Goal: Task Accomplishment & Management: Manage account settings

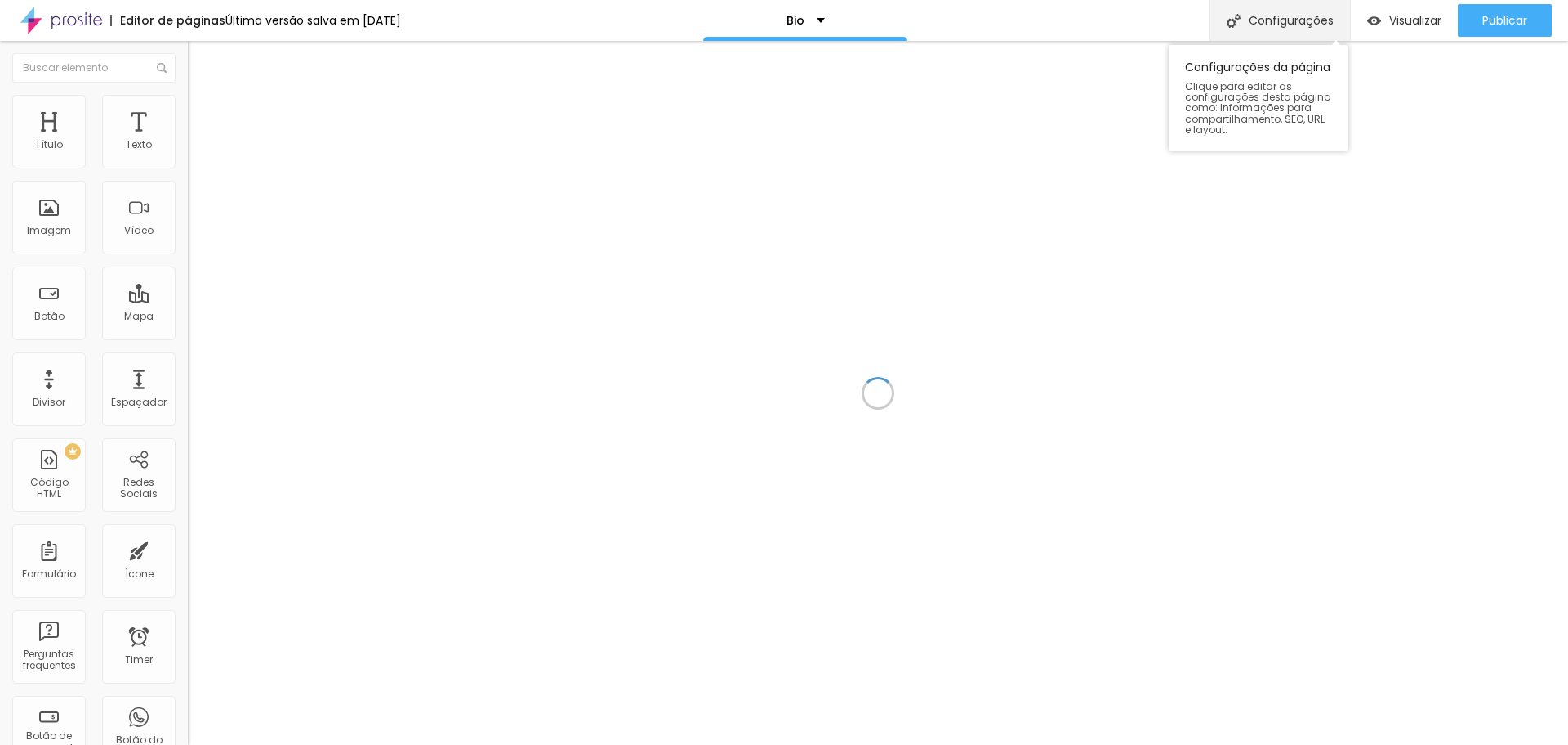
click at [1261, 15] on div "Configurações" at bounding box center [1280, 20] width 141 height 40
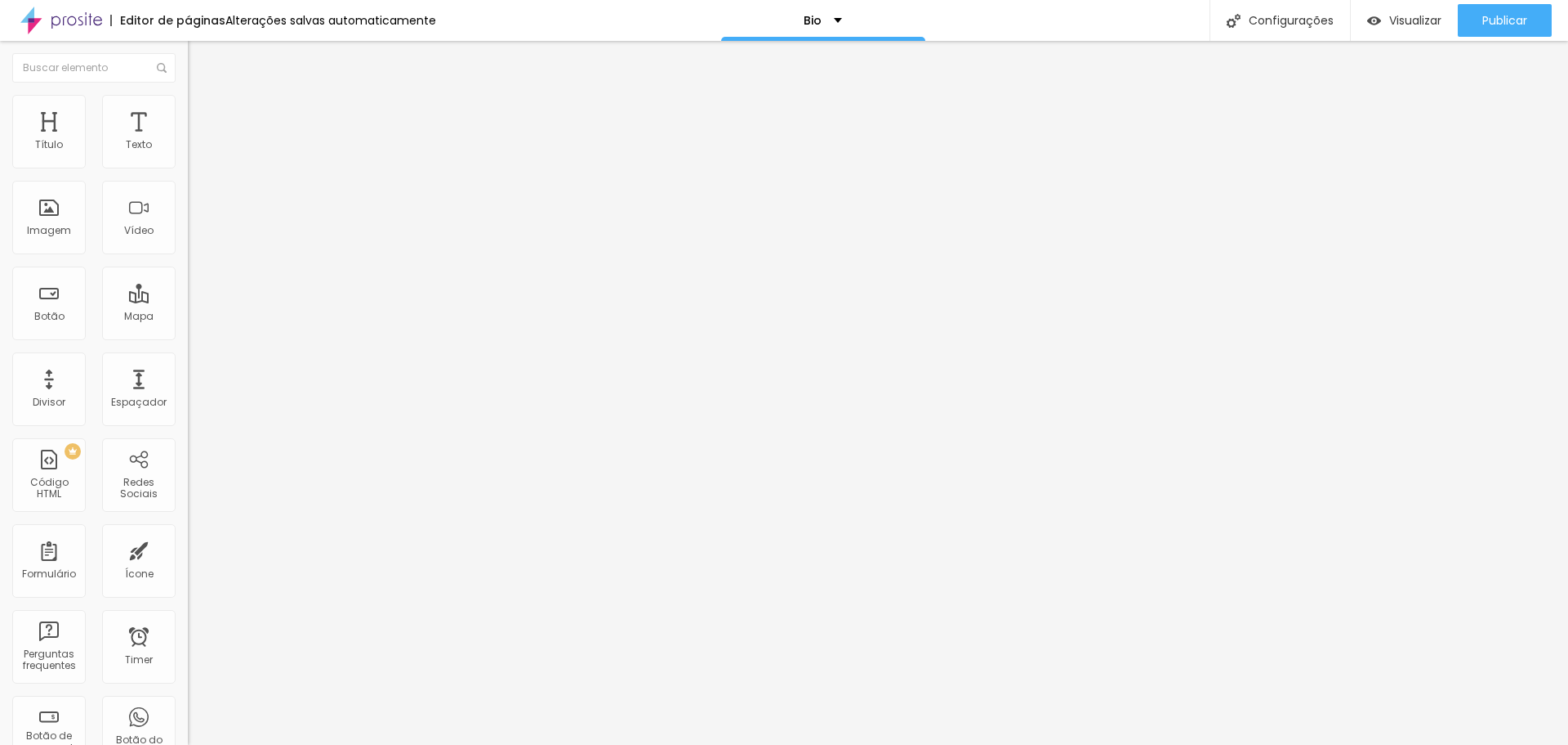
type input "Nalaura Studio"
type textarea "Descubra o poder da autoestima com uma experiência só sua."
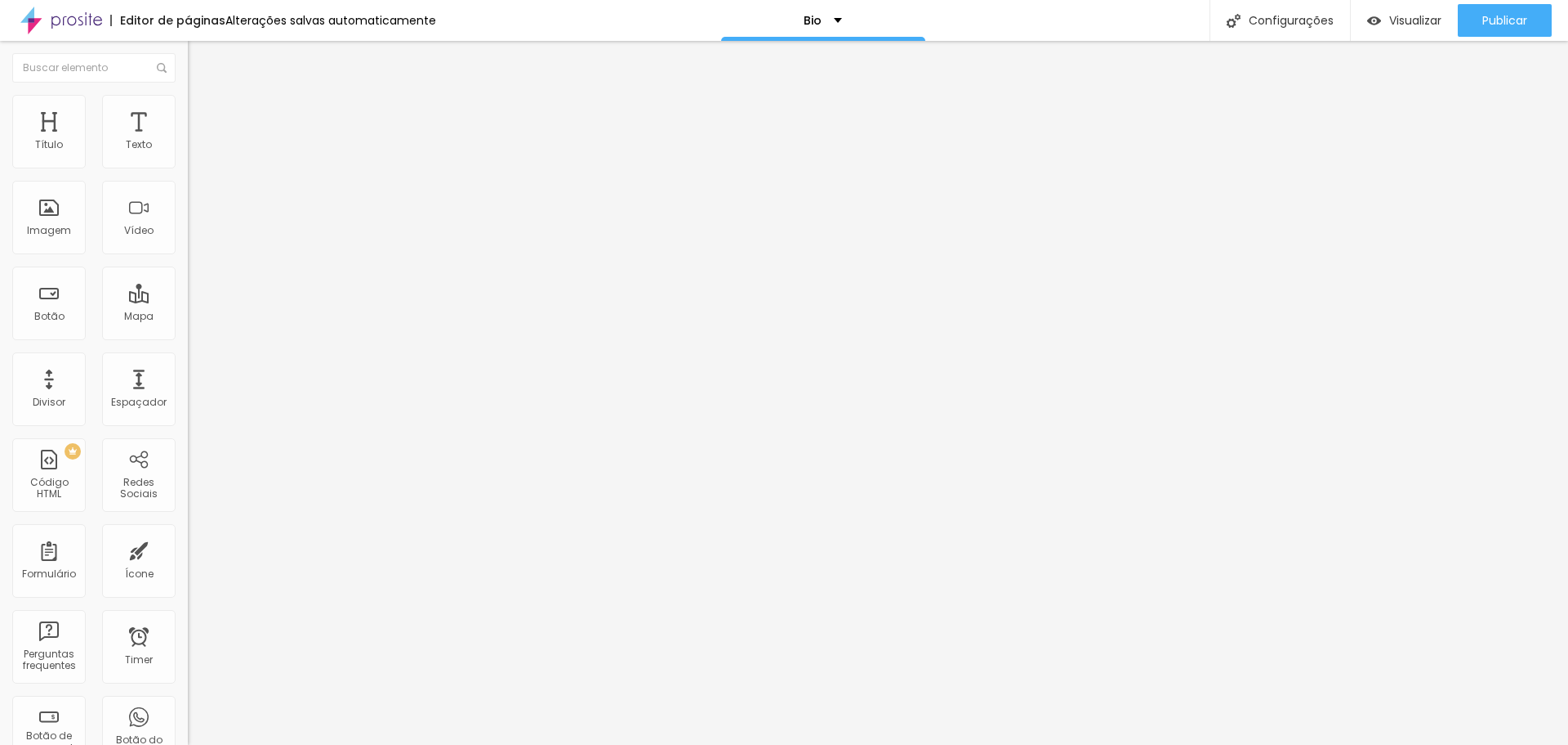
type input "Nalaura Studio"
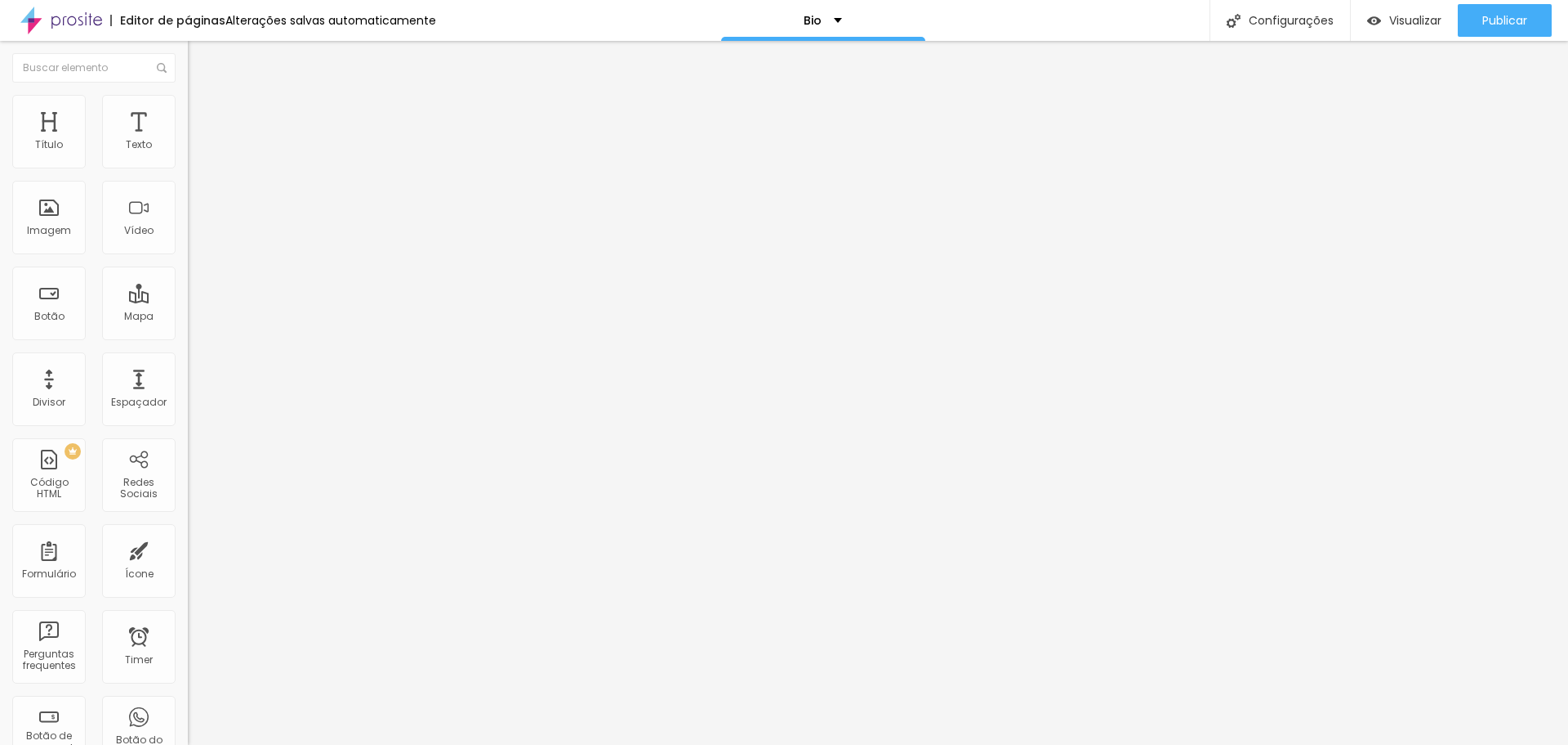
type textarea "Descubra o poder da autoestima através da experiência do ensaio fotográfico, um…"
type textarea "fotografia, ensaio, ensaio feminino, ensaio estudio, ensaio gestante, ensaio an…"
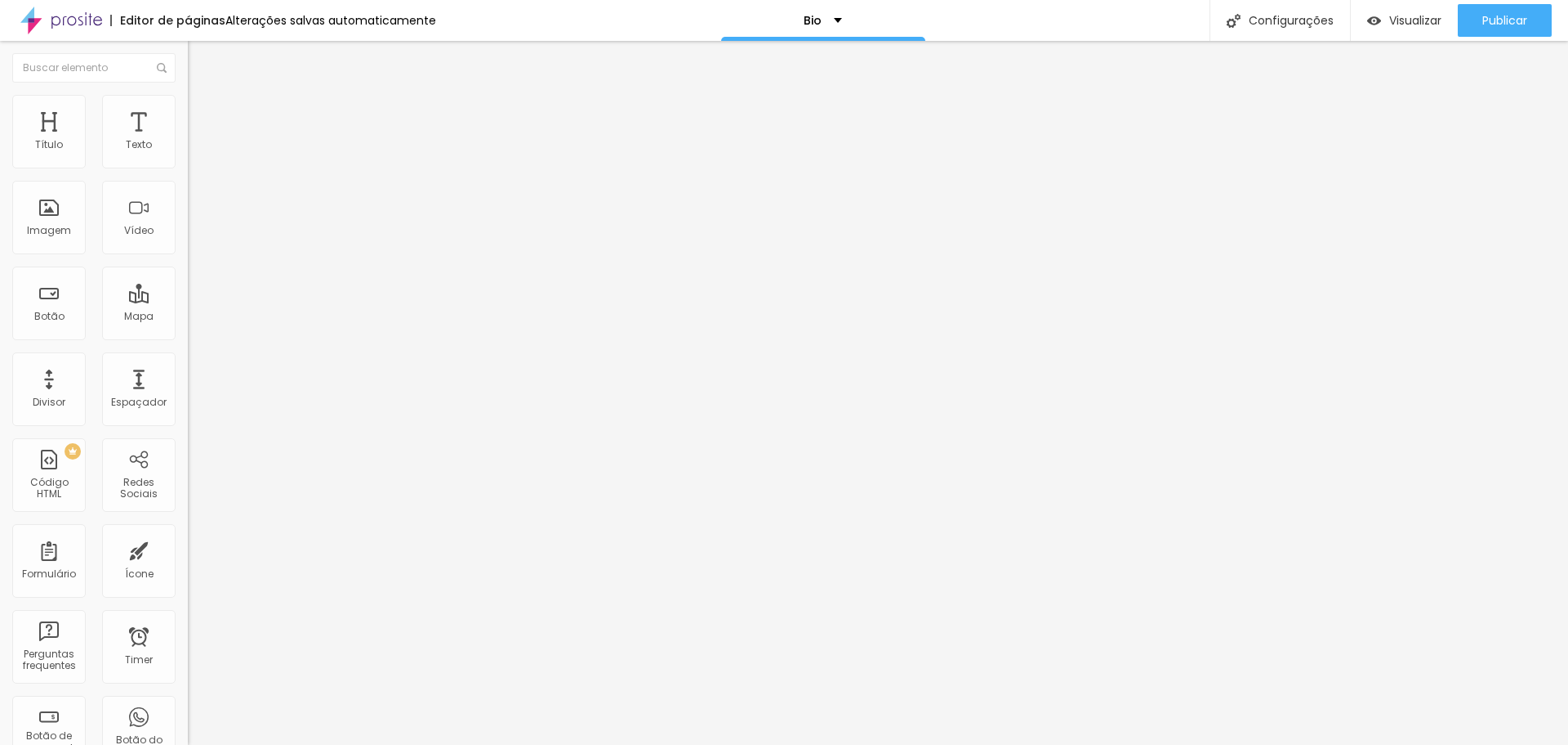
click at [1306, 19] on div "Configurações" at bounding box center [1280, 20] width 141 height 40
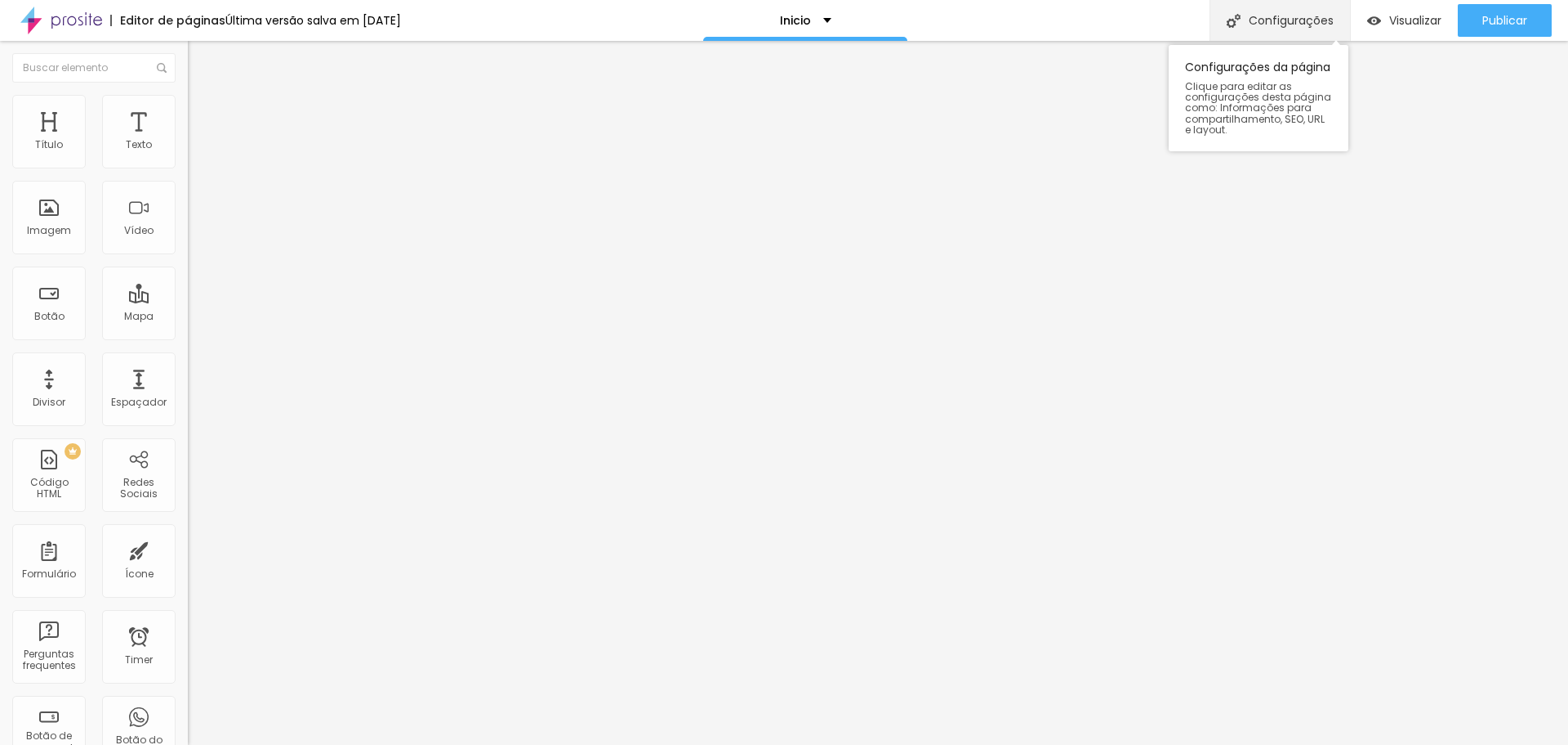
click at [1253, 22] on div "Configurações" at bounding box center [1280, 20] width 141 height 40
type input "Nalaura Studio"
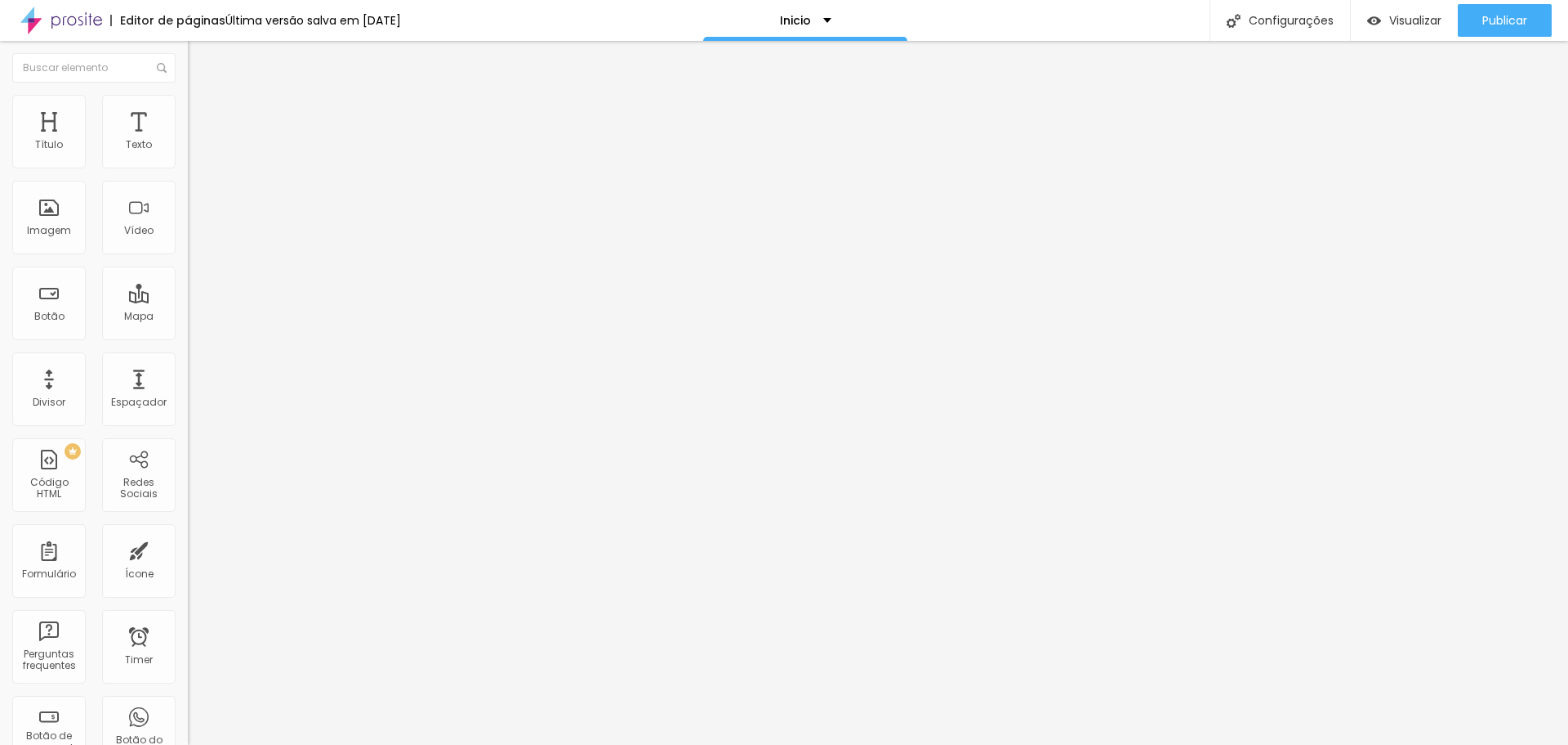
type textarea "Descubra o poder da autoestima através da experiência de um ensaio fotográfico,…"
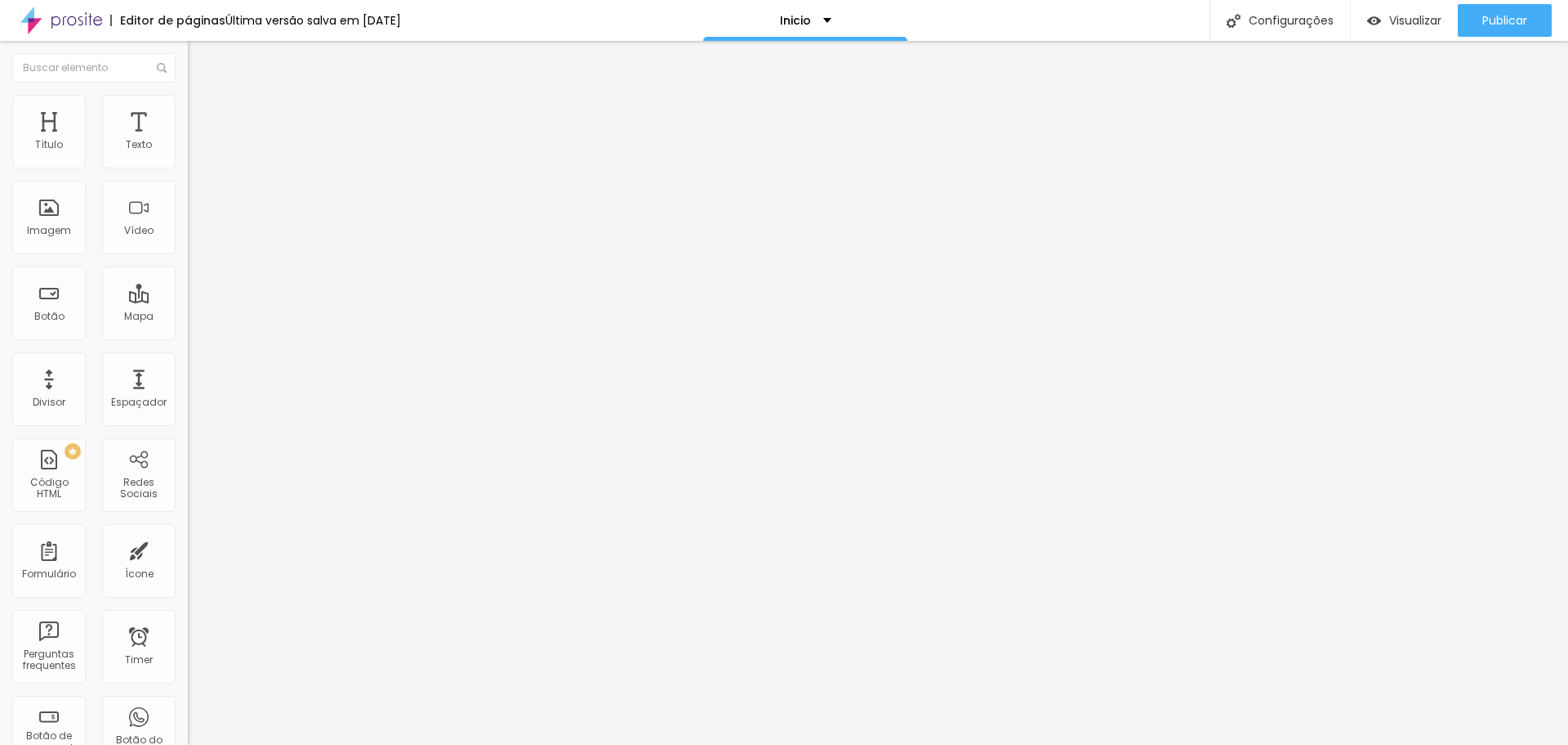
type textarea "nalaura nalaura studio alg fotografia fotografo fotografo agudos fotografo baur…"
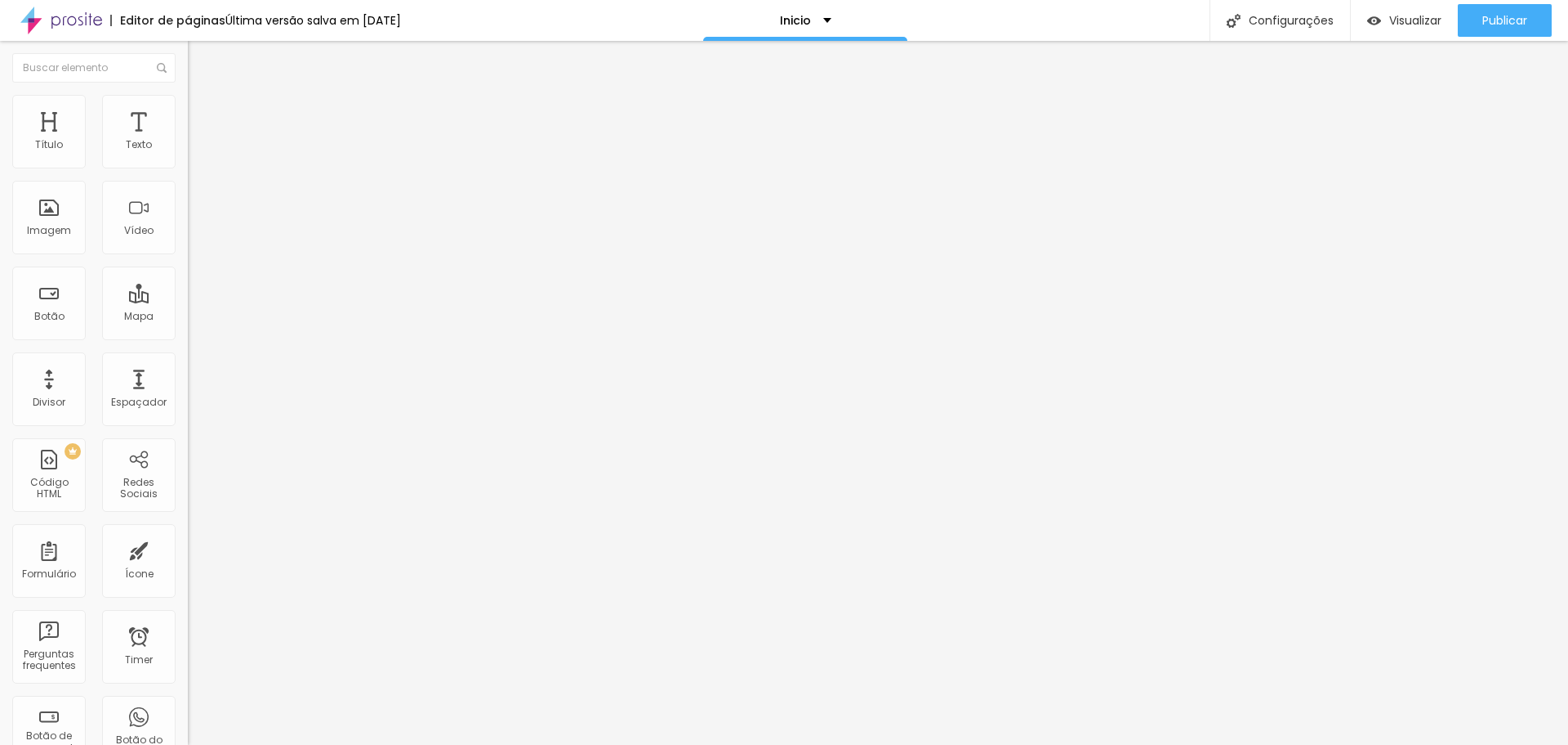
type textarea "Fotógrafa especializada em ensaios femininos. Descubra o poder da autoestima at…"
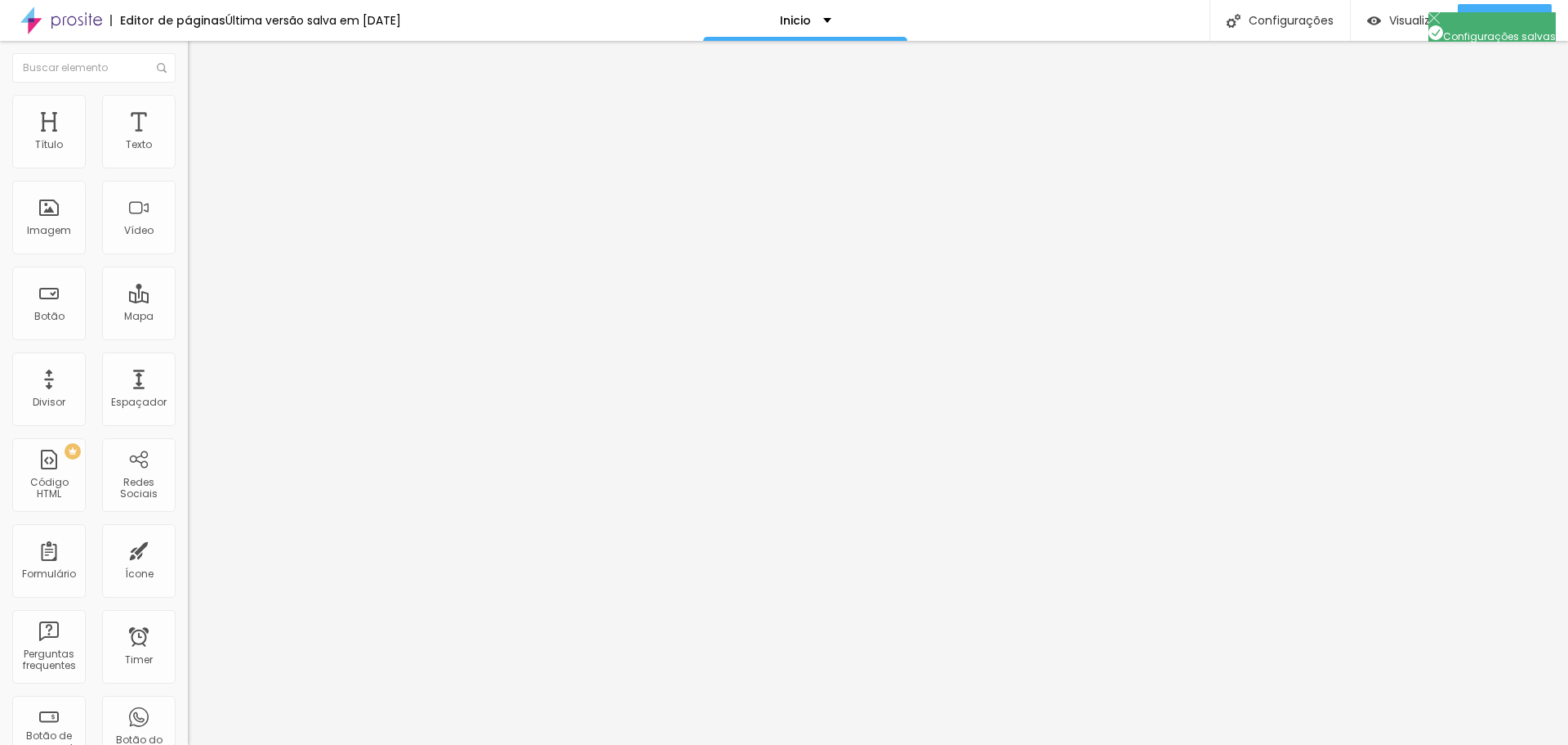
type input "Nalaura Studio"
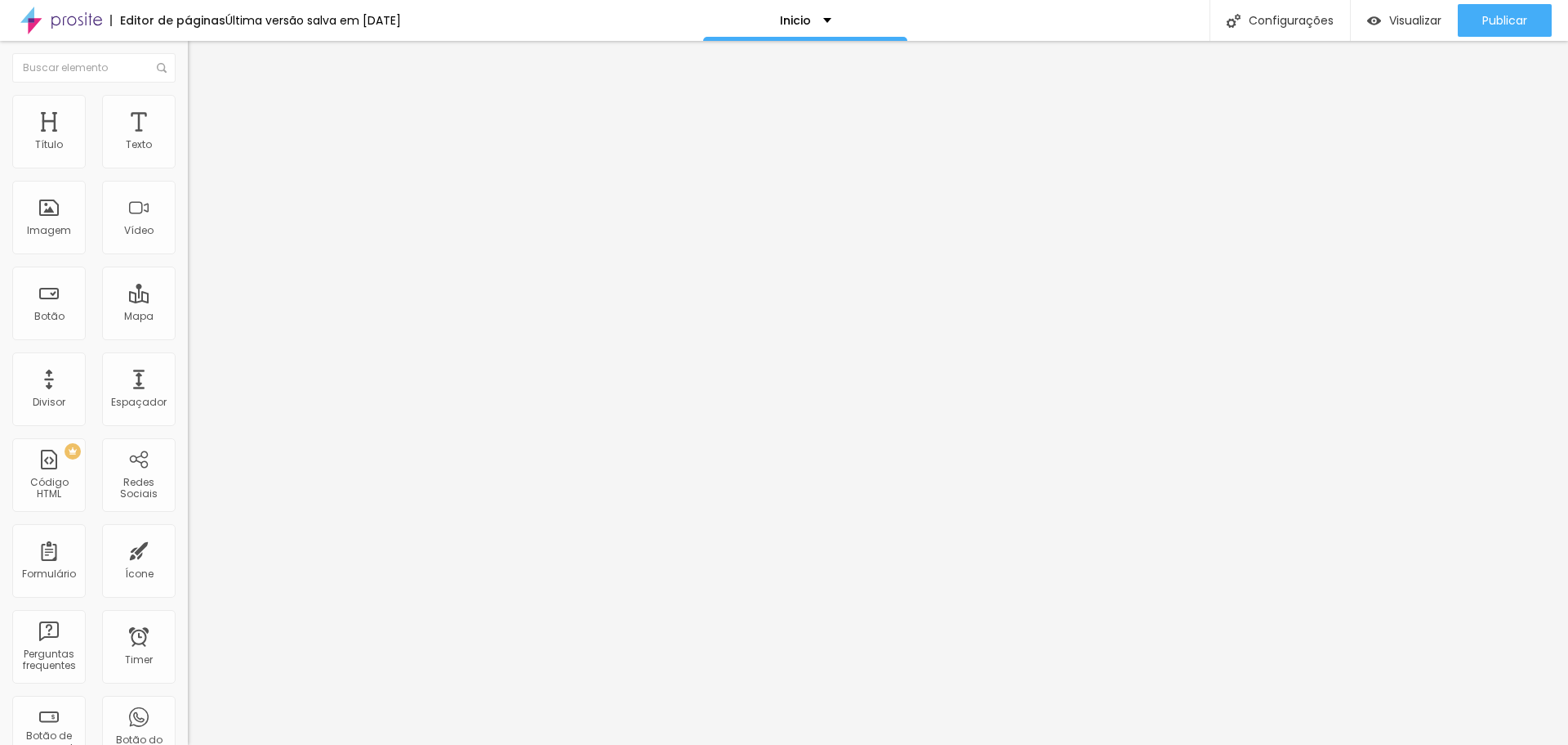
click at [795, 20] on p "Inicio" at bounding box center [795, 21] width 31 height 11
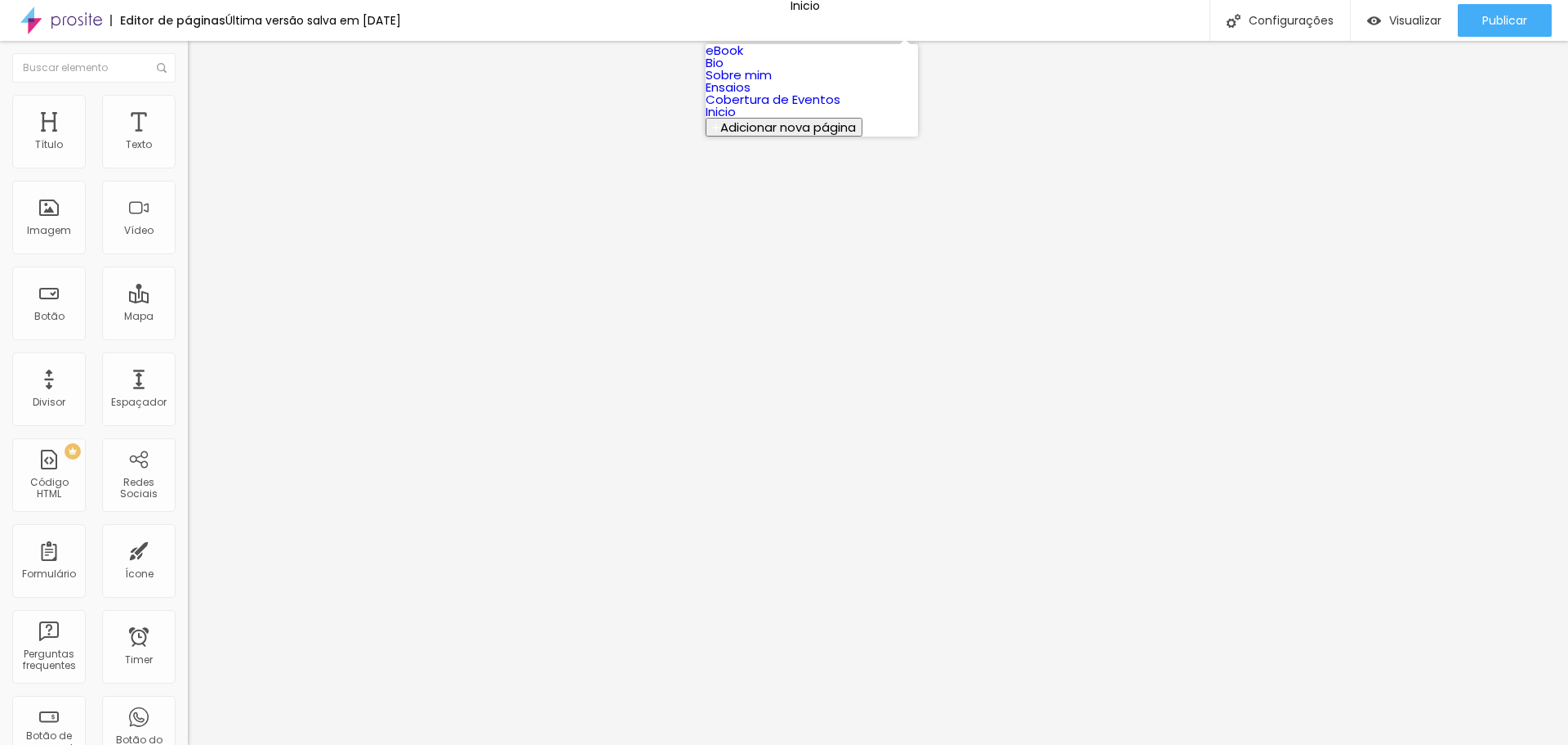
click at [772, 84] on link "Sobre mim" at bounding box center [739, 74] width 66 height 17
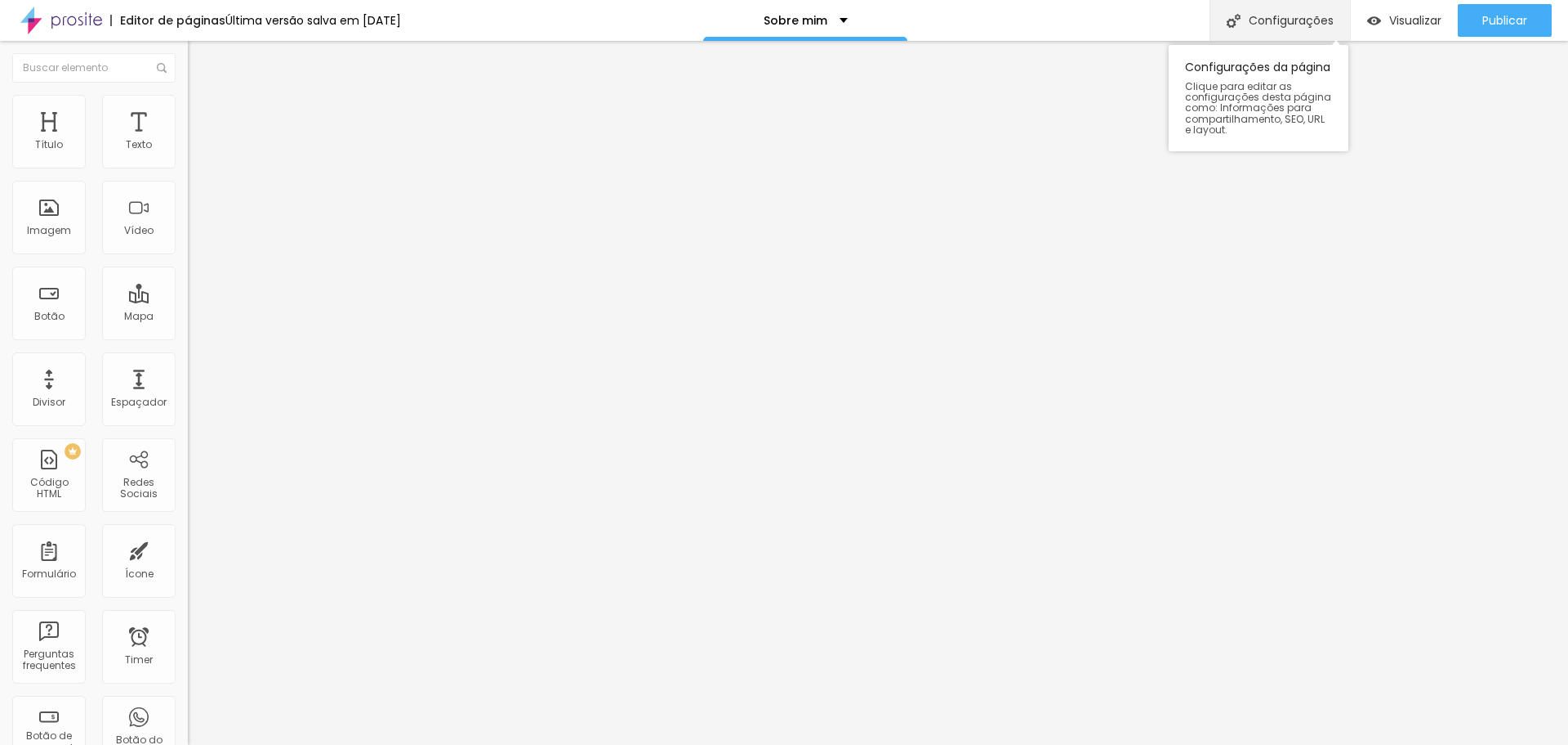
click at [1273, 24] on div "Configurações" at bounding box center [1280, 20] width 141 height 40
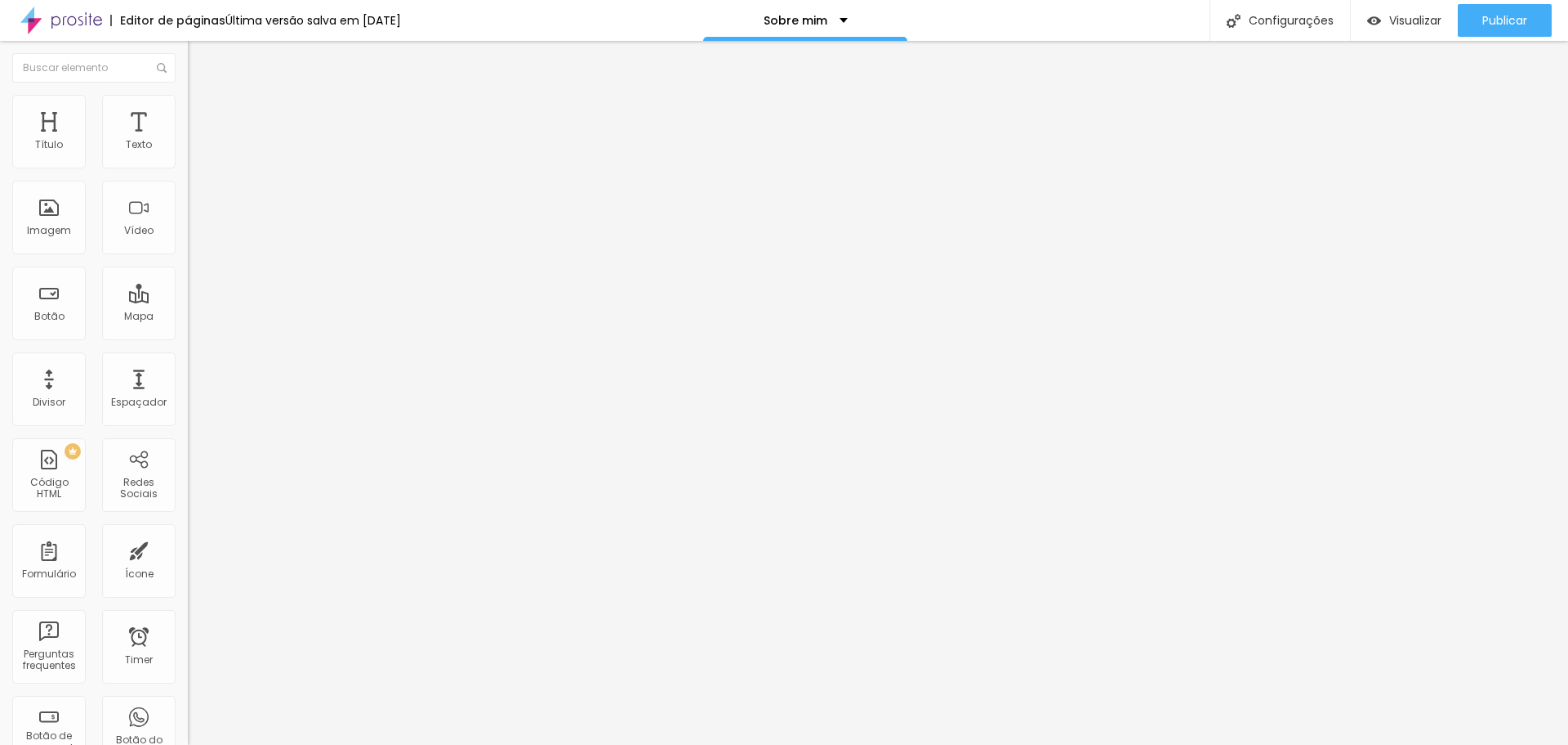
type input "Nalaura Studio"
paste textarea "Descubra o poder da autoestima através da experiência de um ensaio fotográfico,…"
type textarea "Descubra o poder da autoestima através da experiência de um ensaio fotográfico,…"
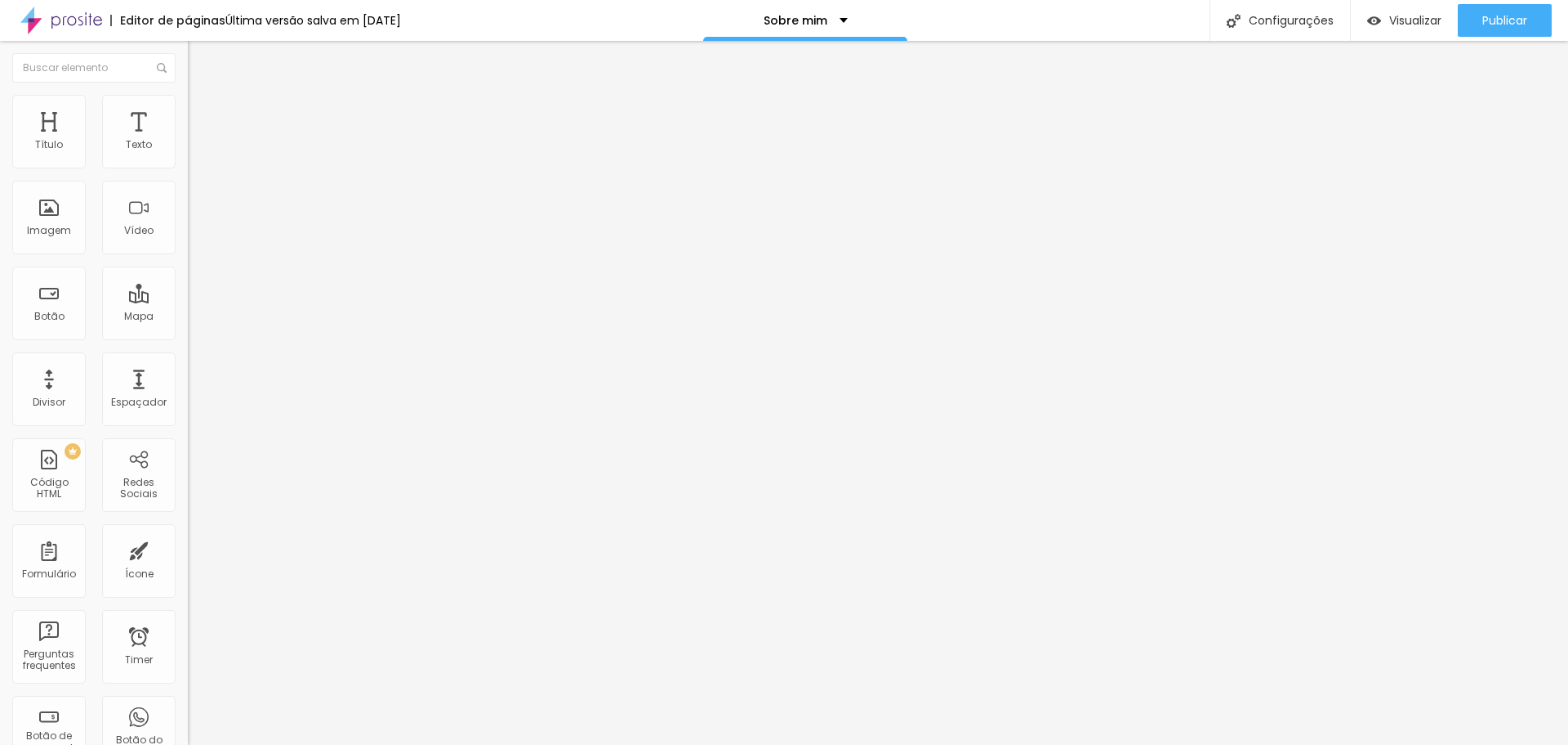
type input "Nalaura Studio"
paste textarea "Descubra o poder da autoestima através da experiência de um ensaio fotográfico,…"
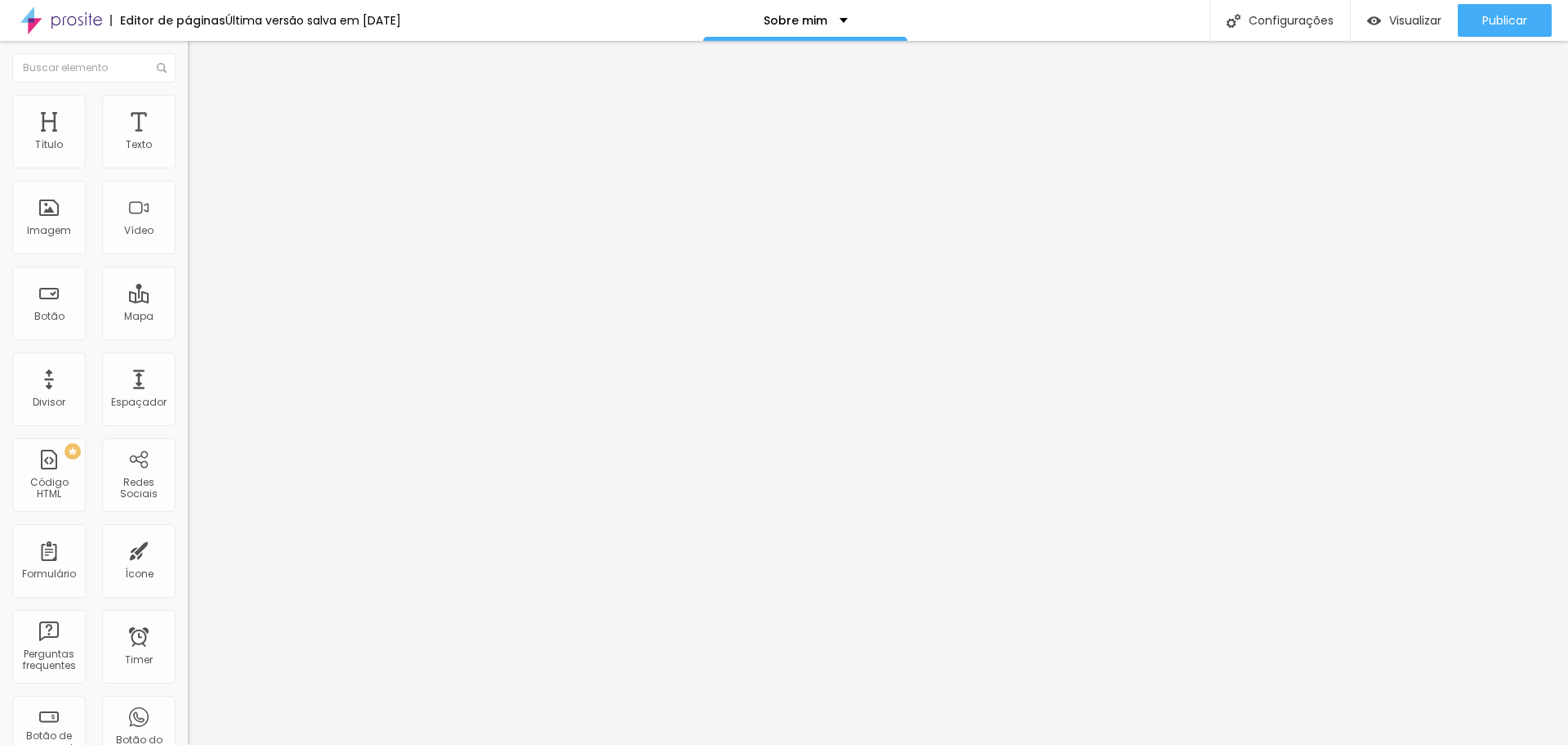
type textarea "Descubra o poder da autoestima através da experiência de um ensaio fotográfico,…"
type textarea "fotografia fotografo agudos fotografo bauru ensaio feminino ensaio gestante ens…"
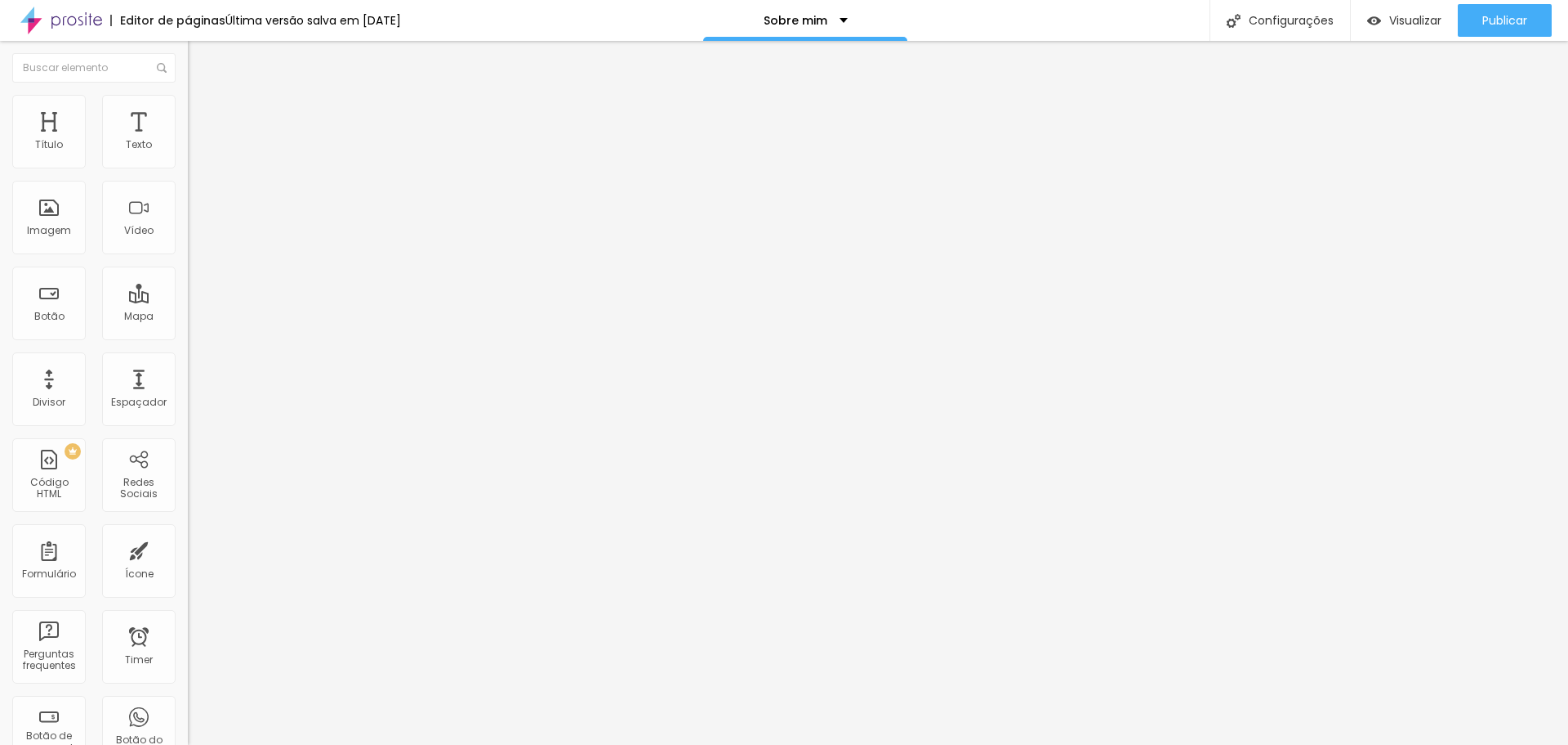
click at [188, 111] on img at bounding box center [195, 118] width 15 height 15
click at [188, 100] on li "Estilo" at bounding box center [282, 102] width 188 height 16
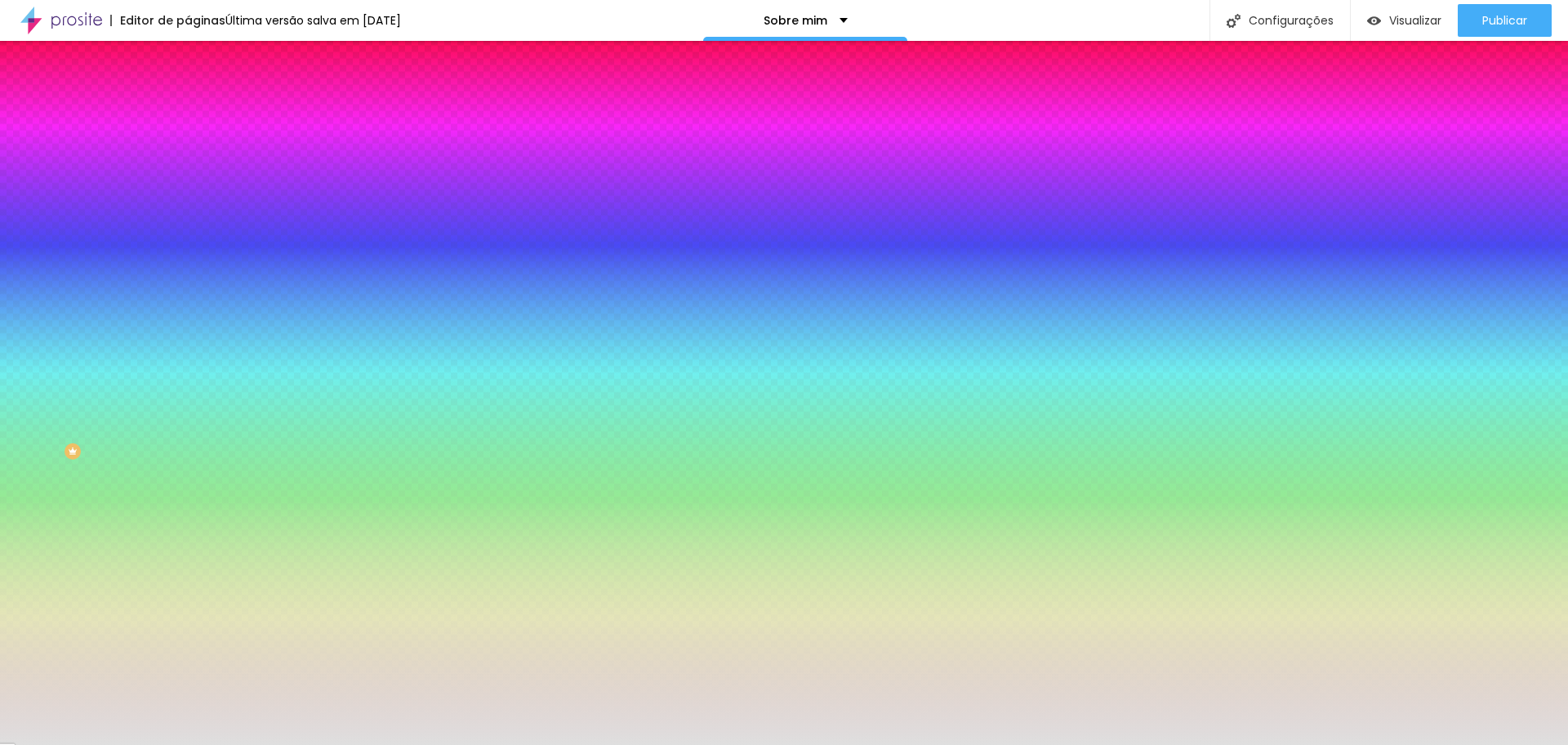
click at [188, 223] on div at bounding box center [282, 223] width 188 height 0
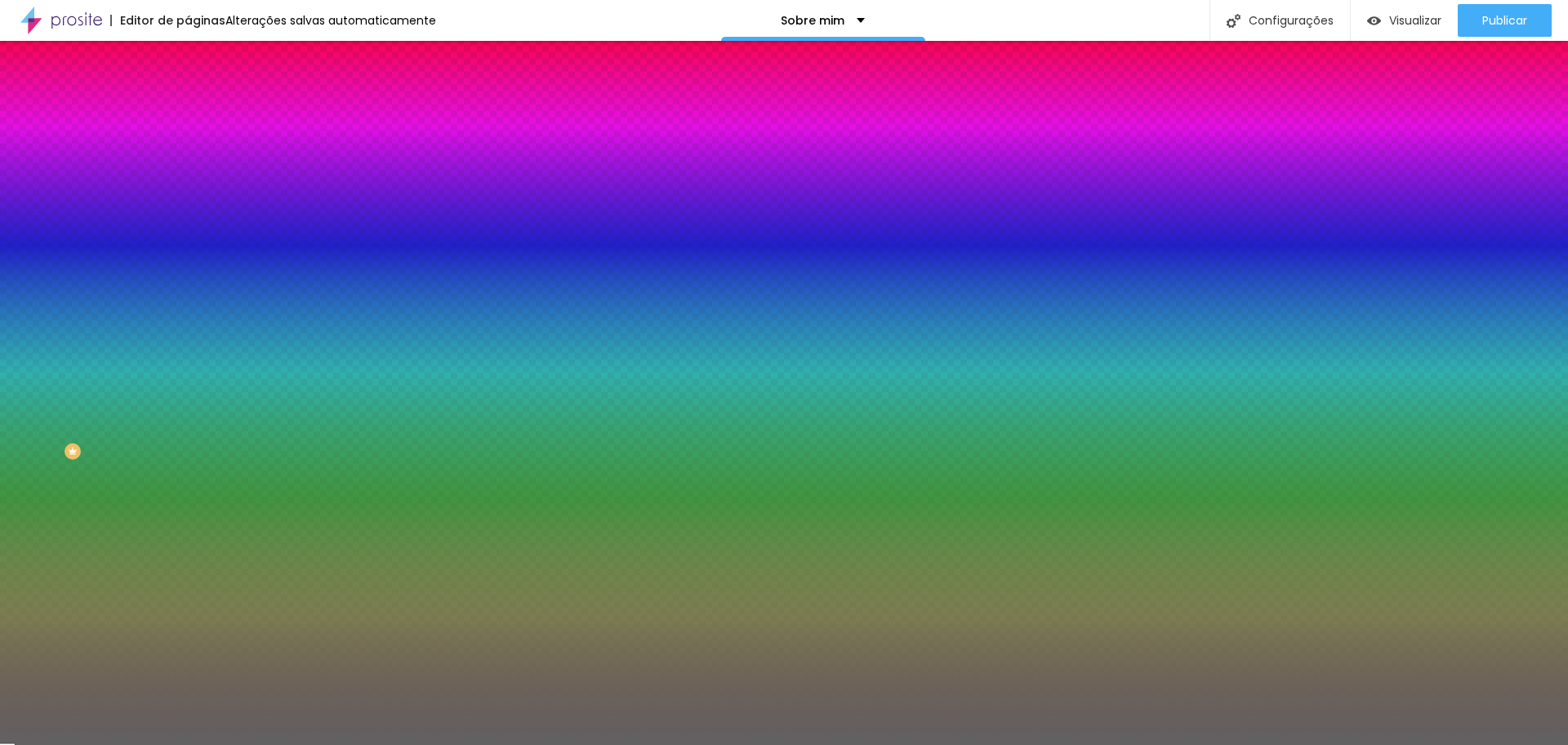
type input "#616161"
drag, startPoint x: 27, startPoint y: 347, endPoint x: 8, endPoint y: 393, distance: 49.8
click at [188, 339] on div "Imagem de fundo Adicionar imagem Efeito da Imagem Nenhum Nenhum Parallax Cor de…" at bounding box center [282, 233] width 188 height 211
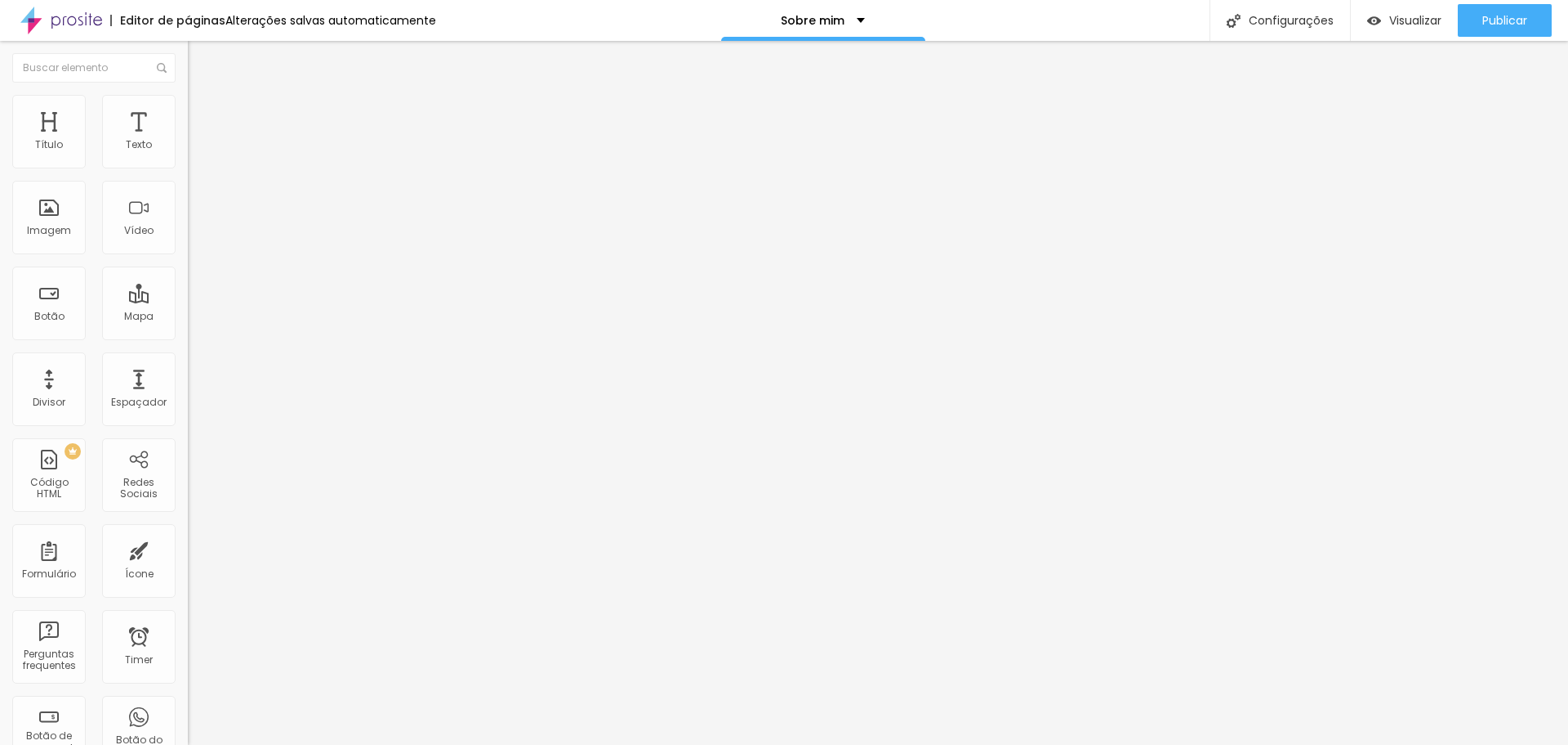
click at [188, 141] on span "Trocar imagem" at bounding box center [232, 133] width 89 height 14
click at [188, 106] on li "Estilo" at bounding box center [282, 102] width 188 height 16
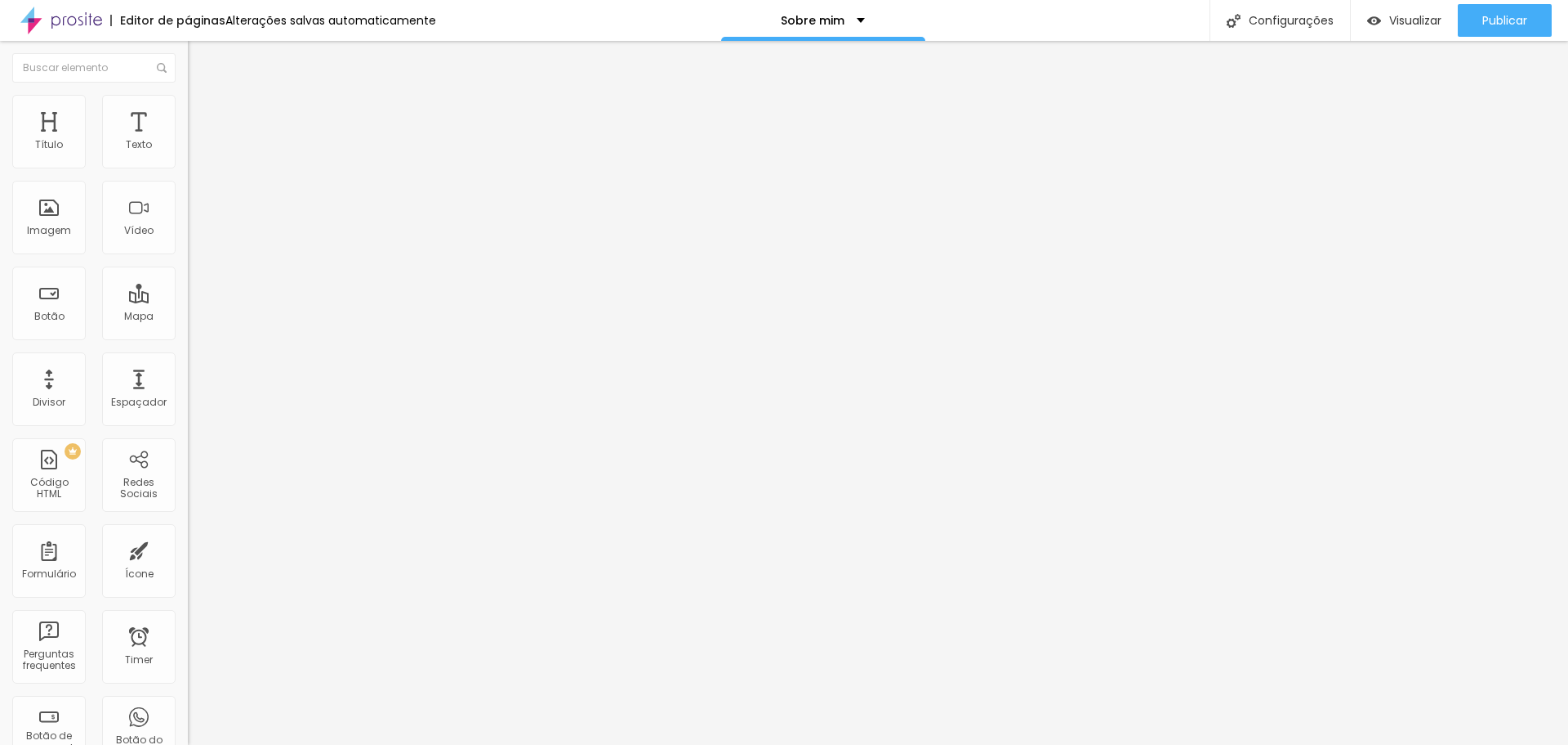
click at [188, 95] on li "Estilo" at bounding box center [282, 102] width 188 height 16
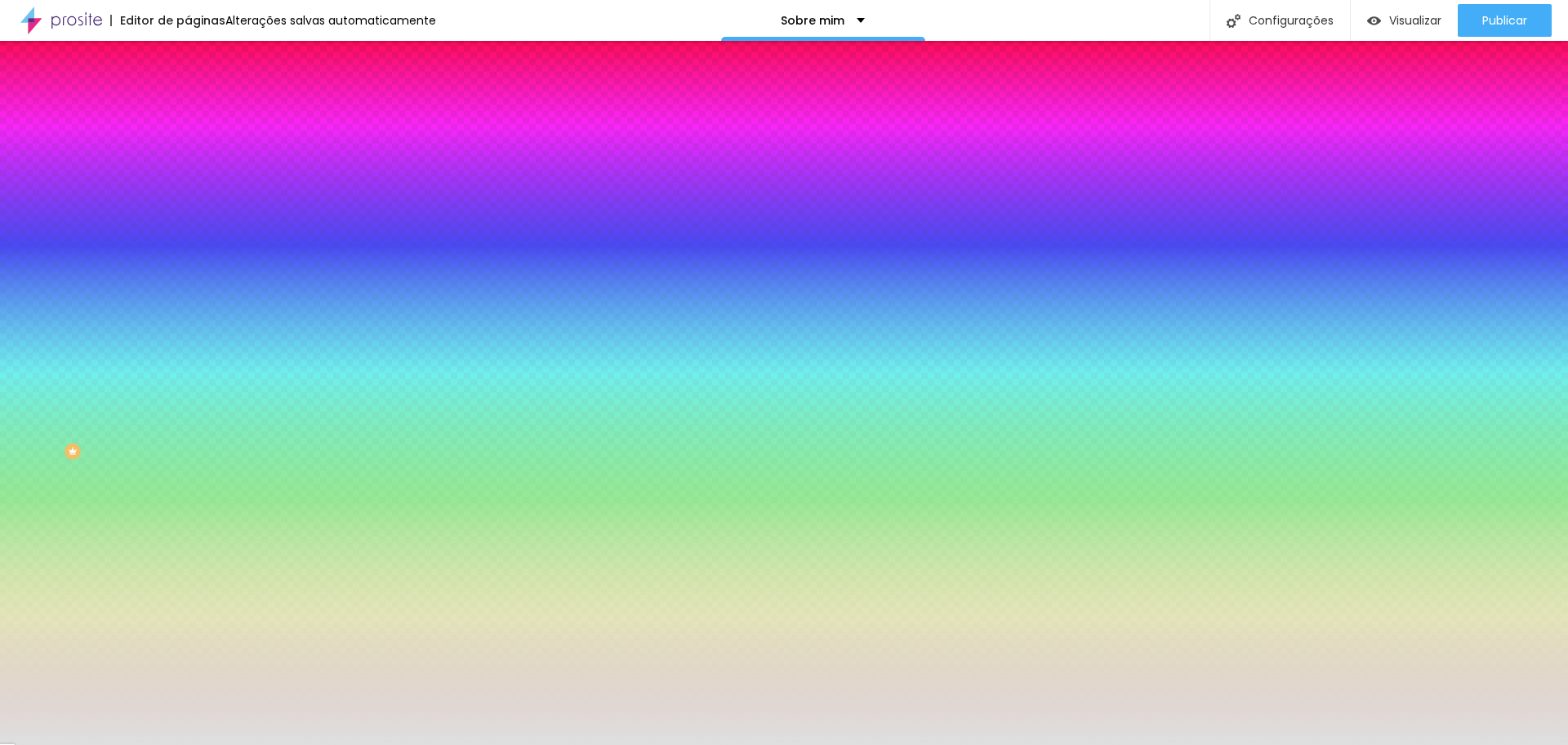
click at [188, 239] on input "#DFDFDF" at bounding box center [285, 230] width 196 height 16
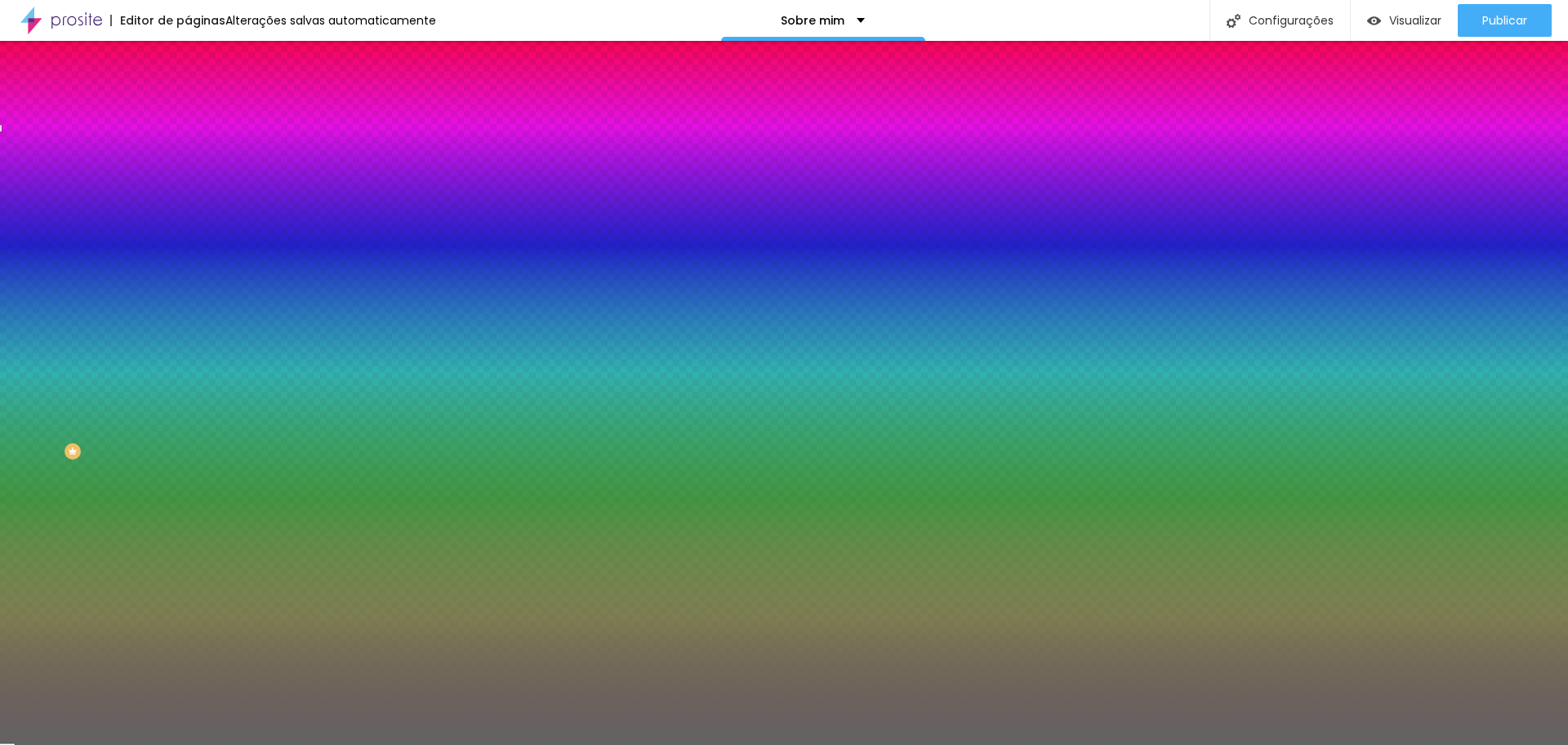
type input "#636363"
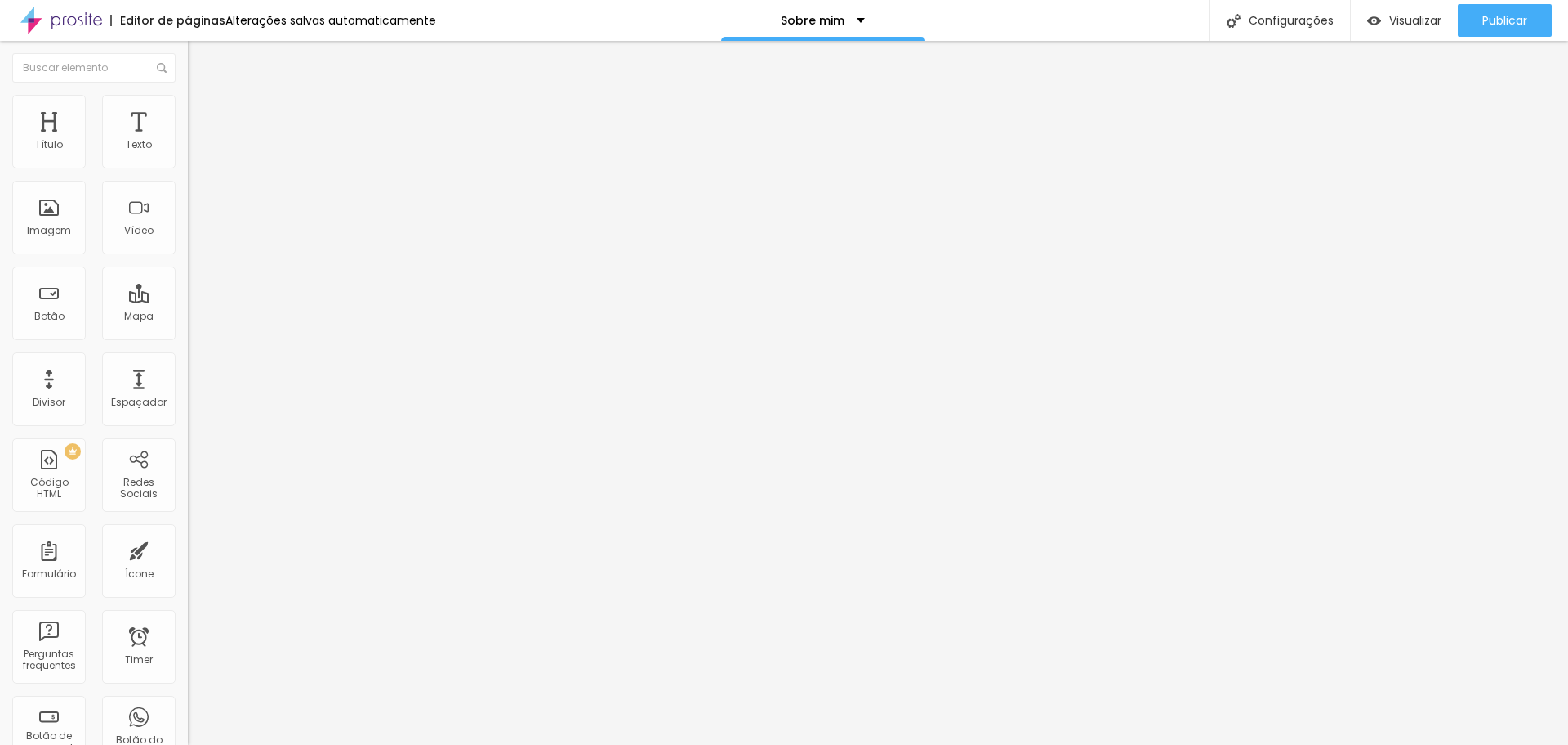
click at [188, 112] on ul "Conteúdo Estilo Avançado" at bounding box center [282, 103] width 188 height 49
click at [203, 110] on span "Estilo" at bounding box center [215, 105] width 25 height 14
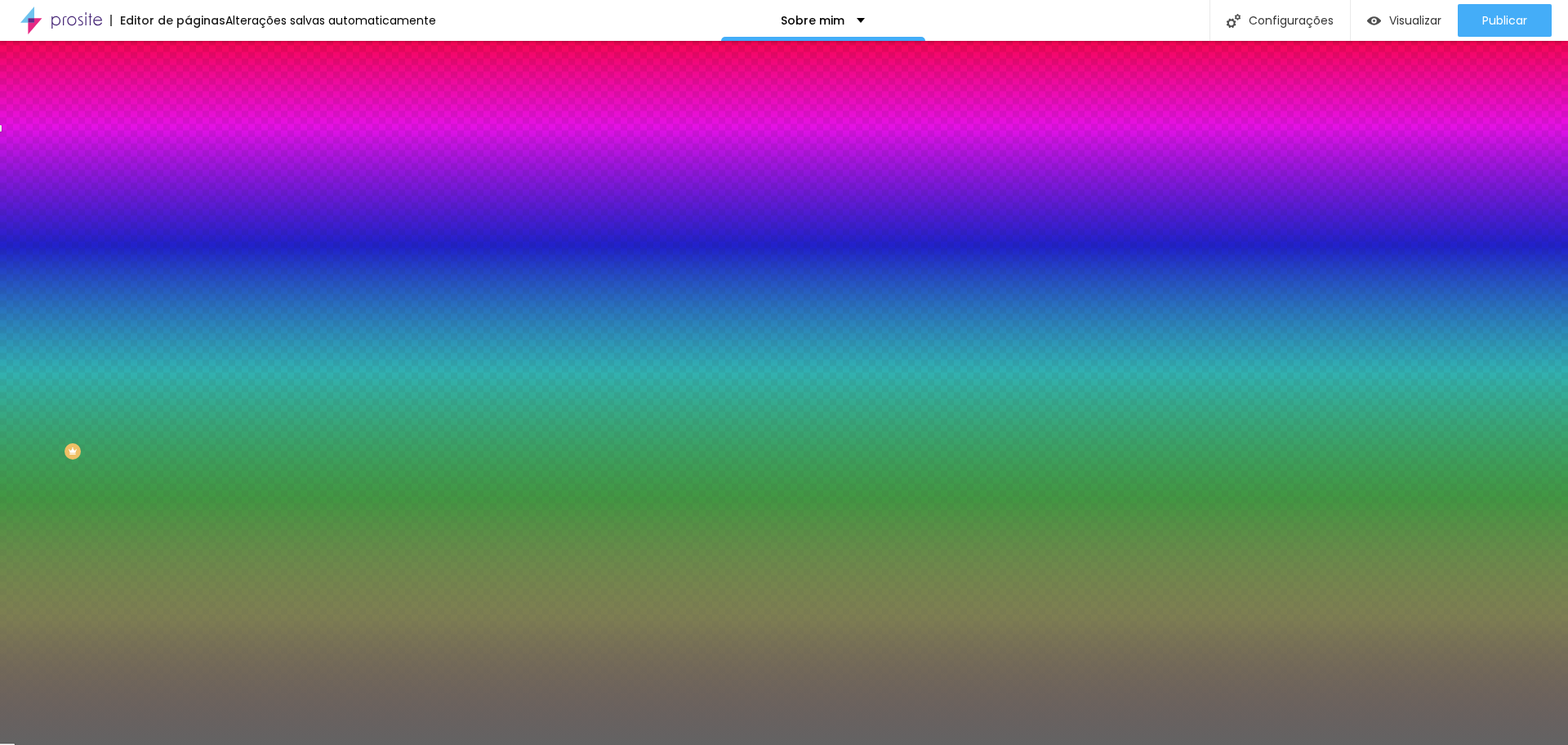
type input "#636363"
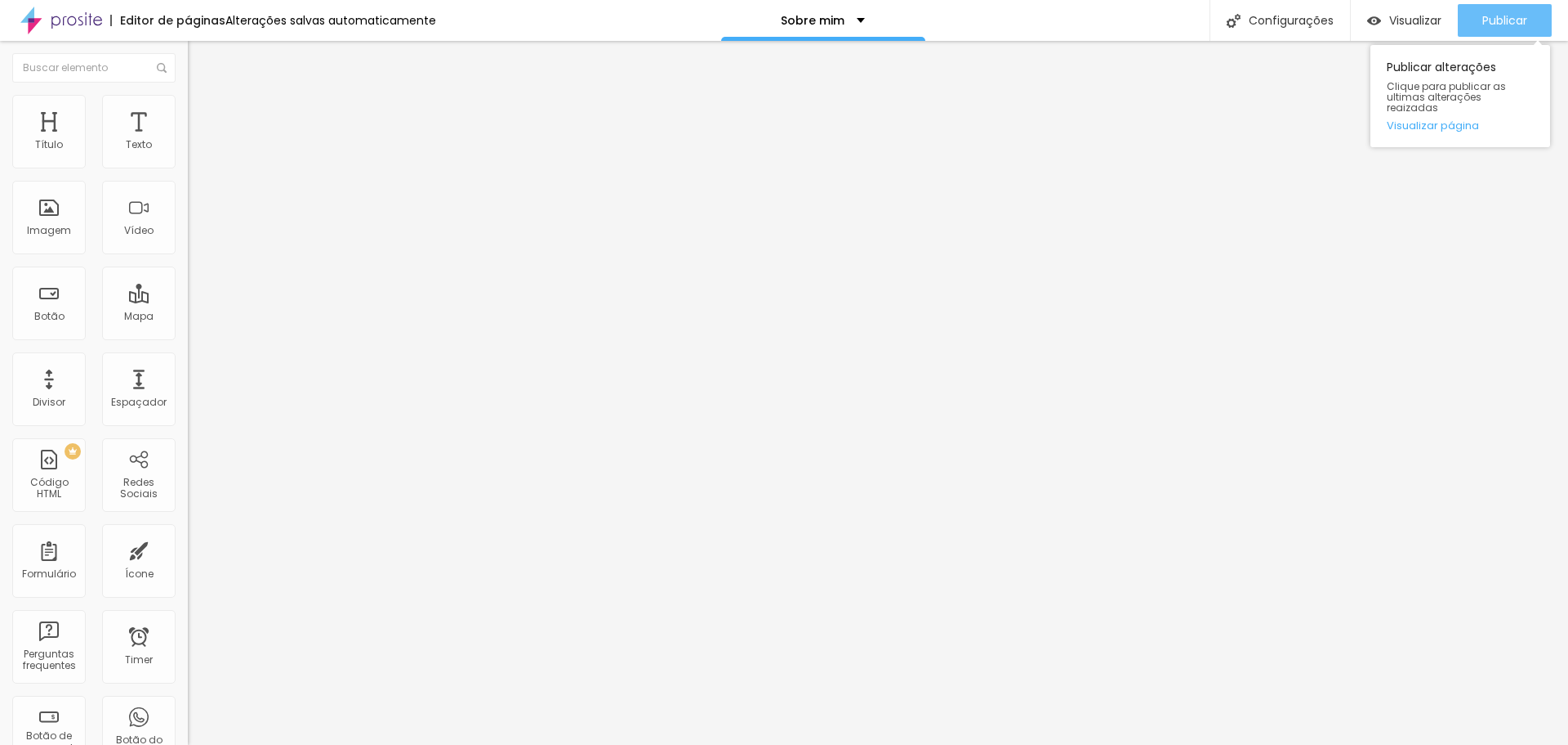
click at [1502, 25] on span "Publicar" at bounding box center [1505, 21] width 45 height 13
click at [1496, 19] on span "Publicar" at bounding box center [1505, 21] width 45 height 13
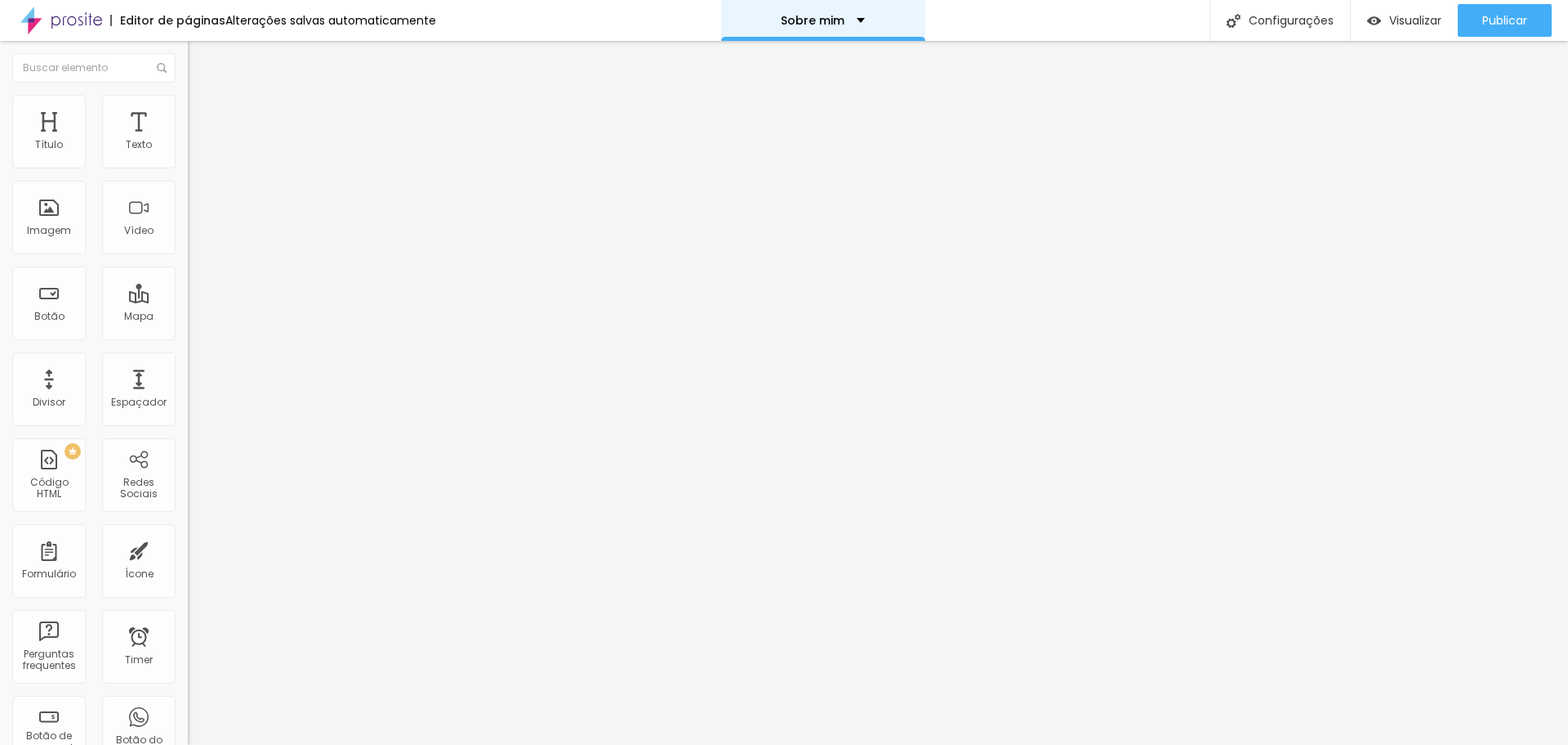
click at [815, 25] on p "Sobre mim" at bounding box center [813, 21] width 64 height 11
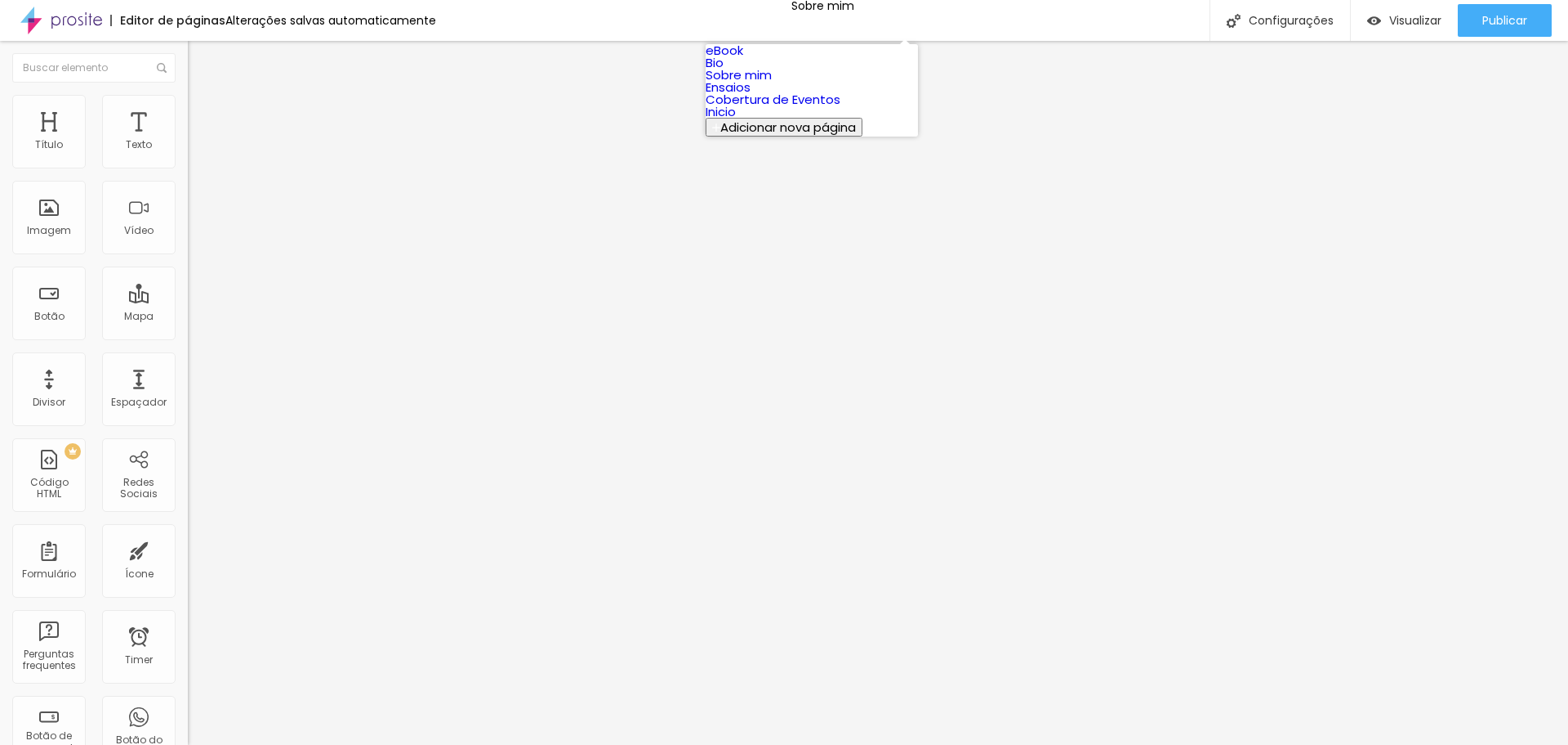
click at [811, 108] on link "Cobertura de Eventos" at bounding box center [774, 100] width 135 height 17
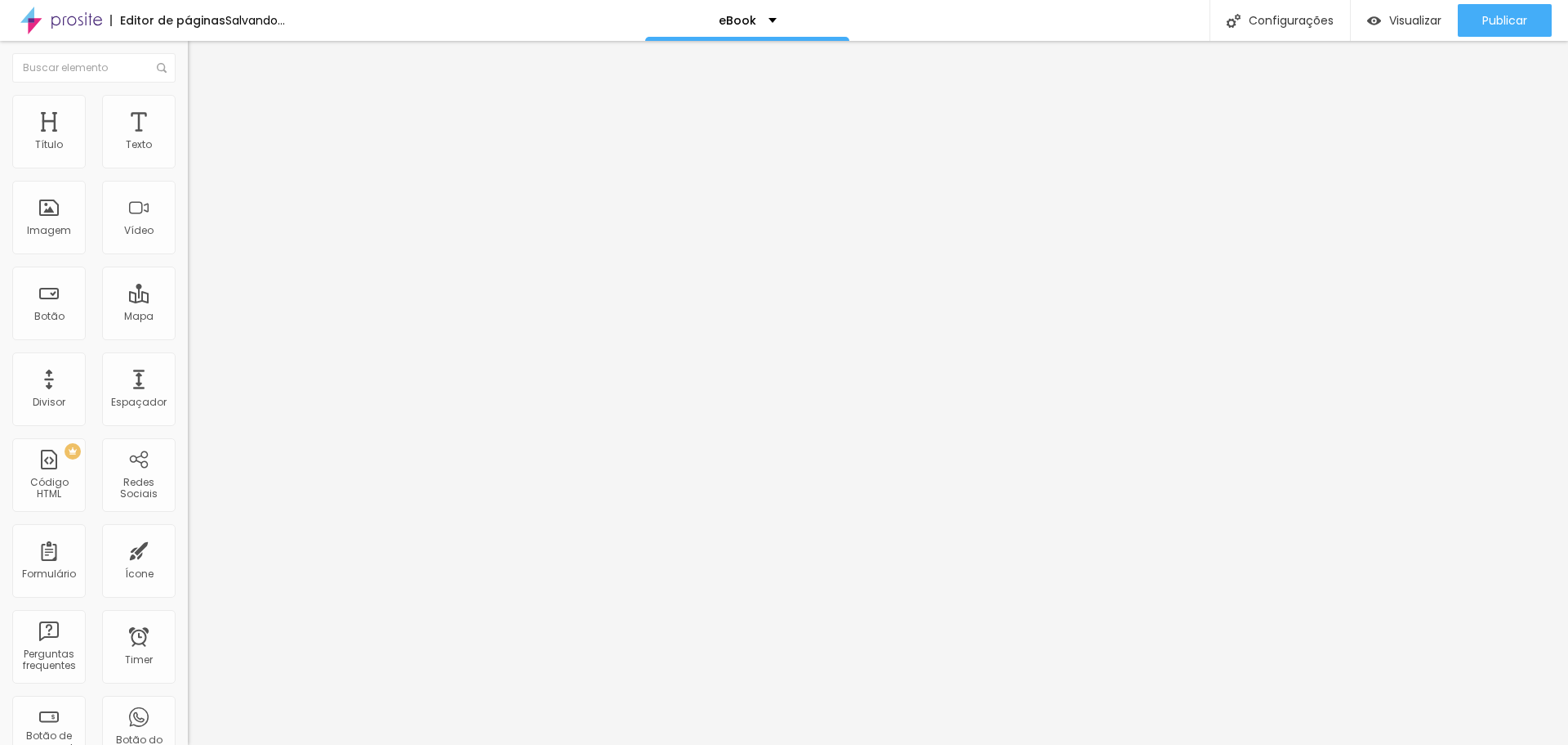
click at [188, 141] on span "Trocar imagem" at bounding box center [232, 133] width 89 height 14
click at [188, 111] on li "Avançado" at bounding box center [282, 118] width 188 height 16
click at [188, 101] on li "Estilo" at bounding box center [282, 102] width 188 height 16
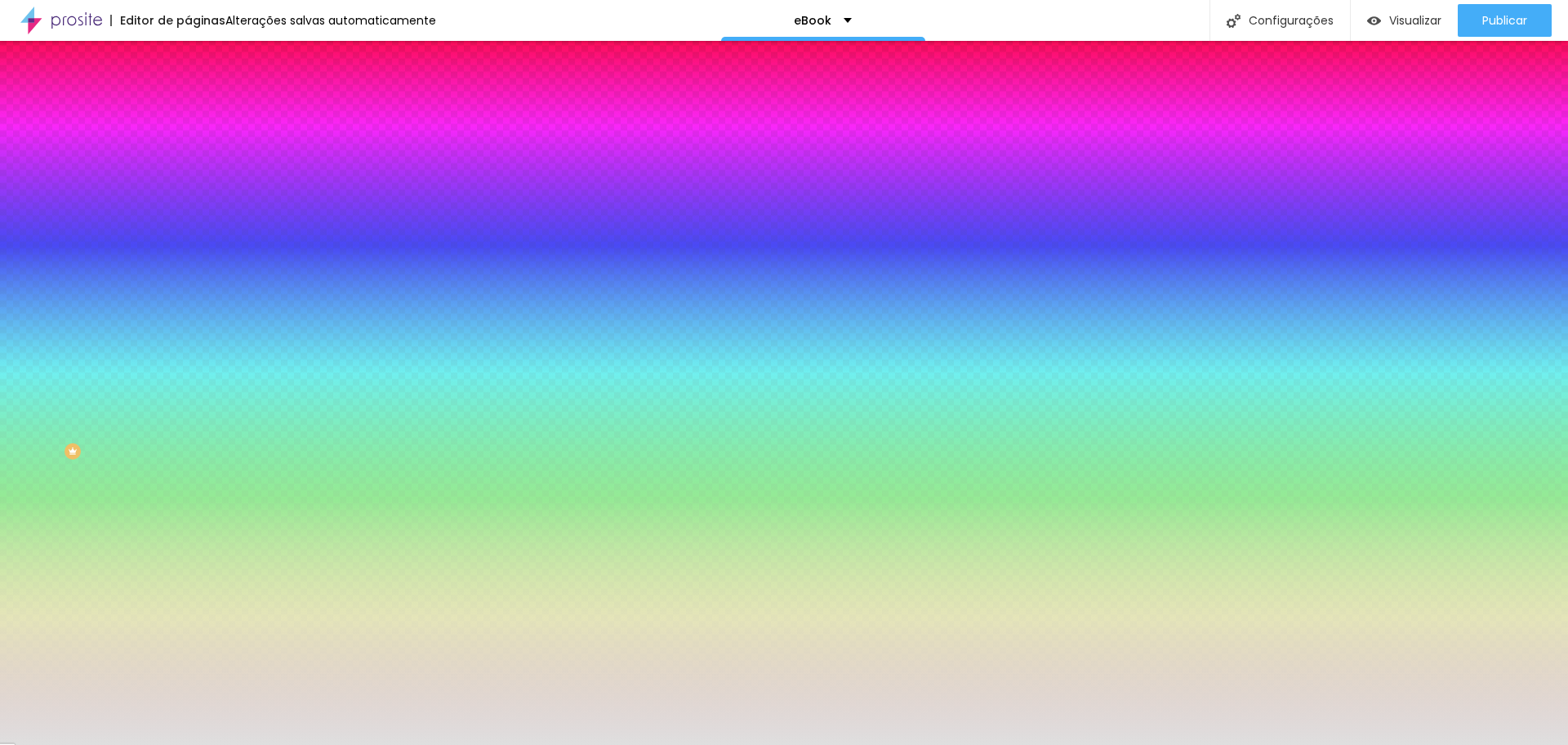
scroll to position [1, 0]
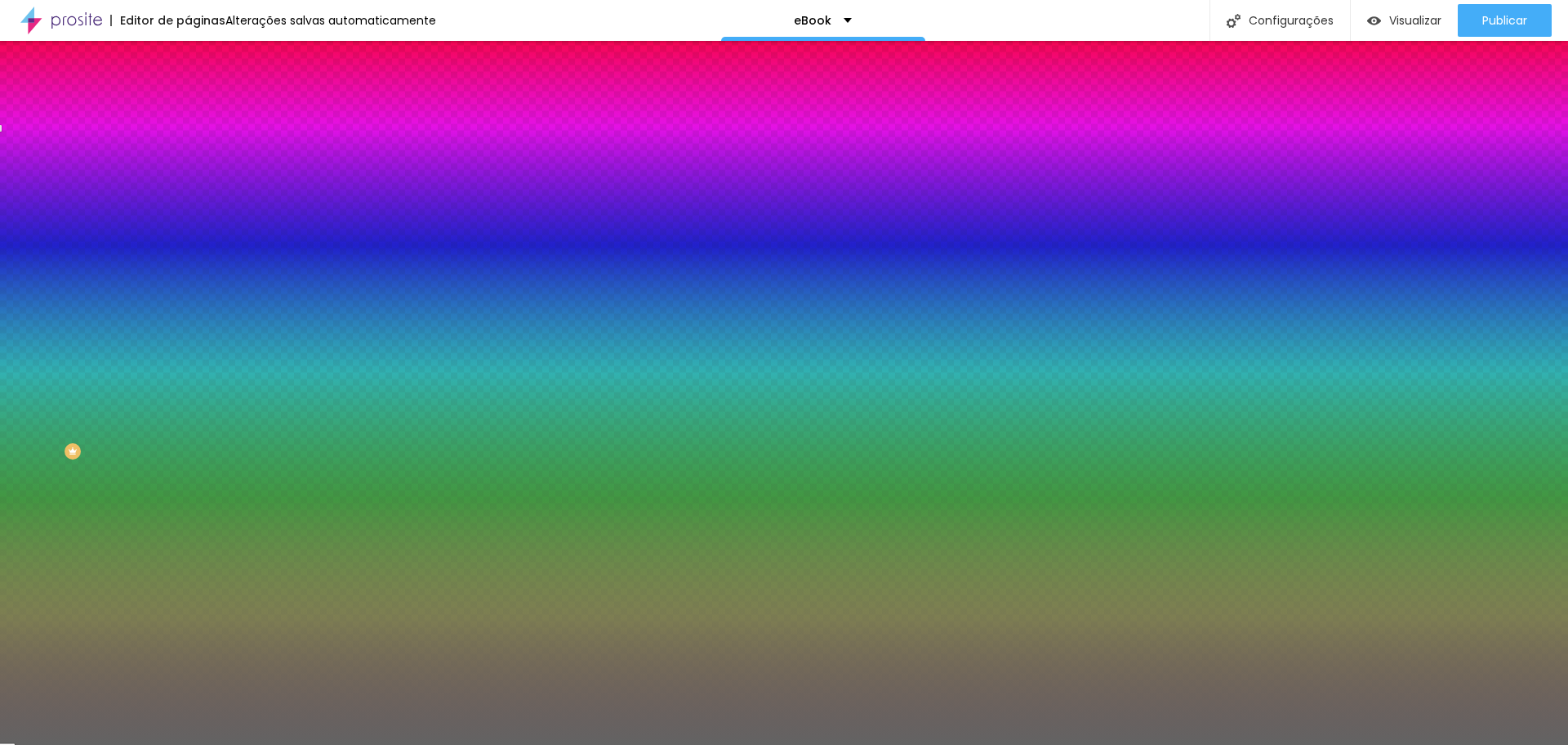
type input "#636363"
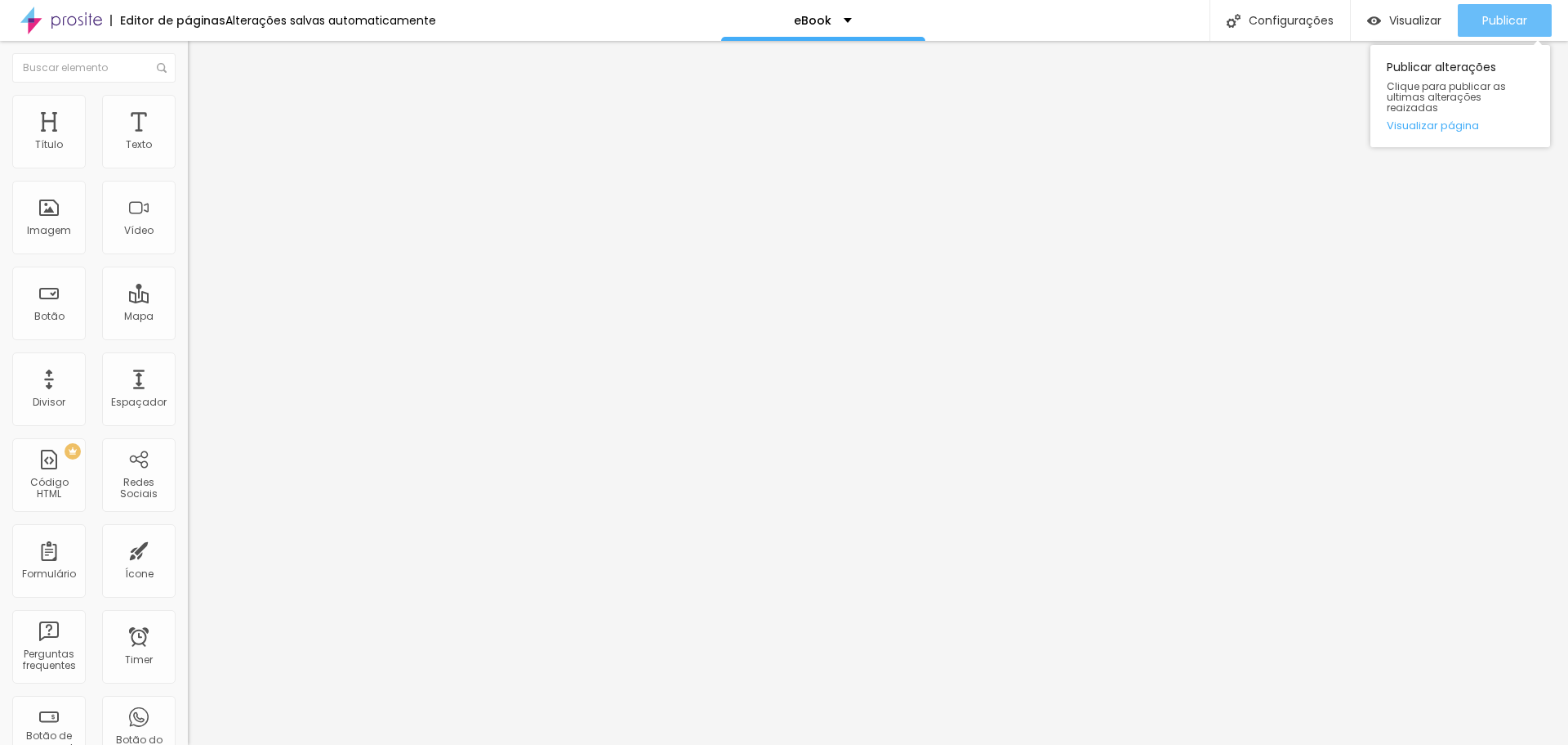
click at [1499, 25] on span "Publicar" at bounding box center [1505, 21] width 45 height 13
click at [1534, 23] on button "Publicar" at bounding box center [1505, 20] width 94 height 33
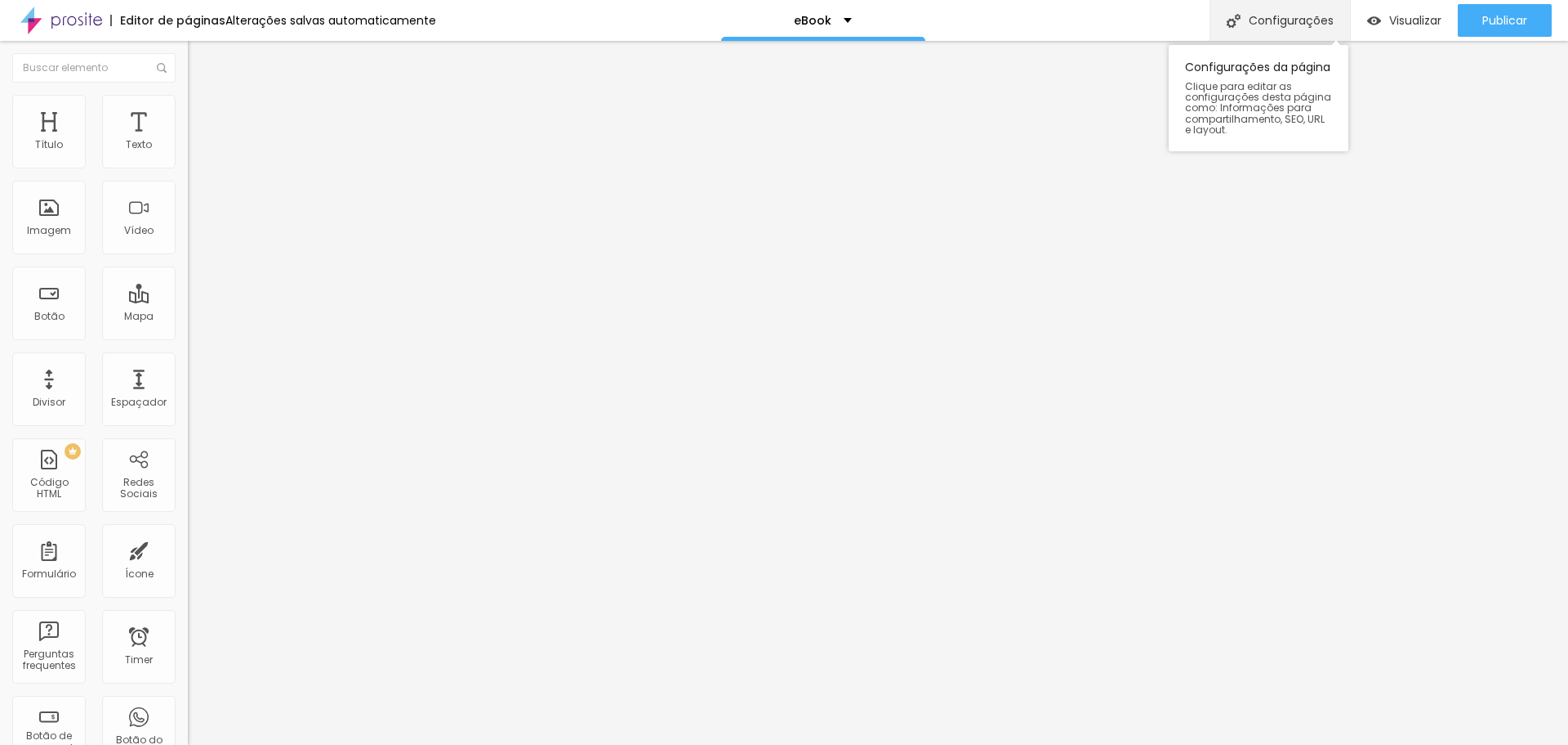
click at [1272, 23] on div "Configurações" at bounding box center [1280, 20] width 141 height 40
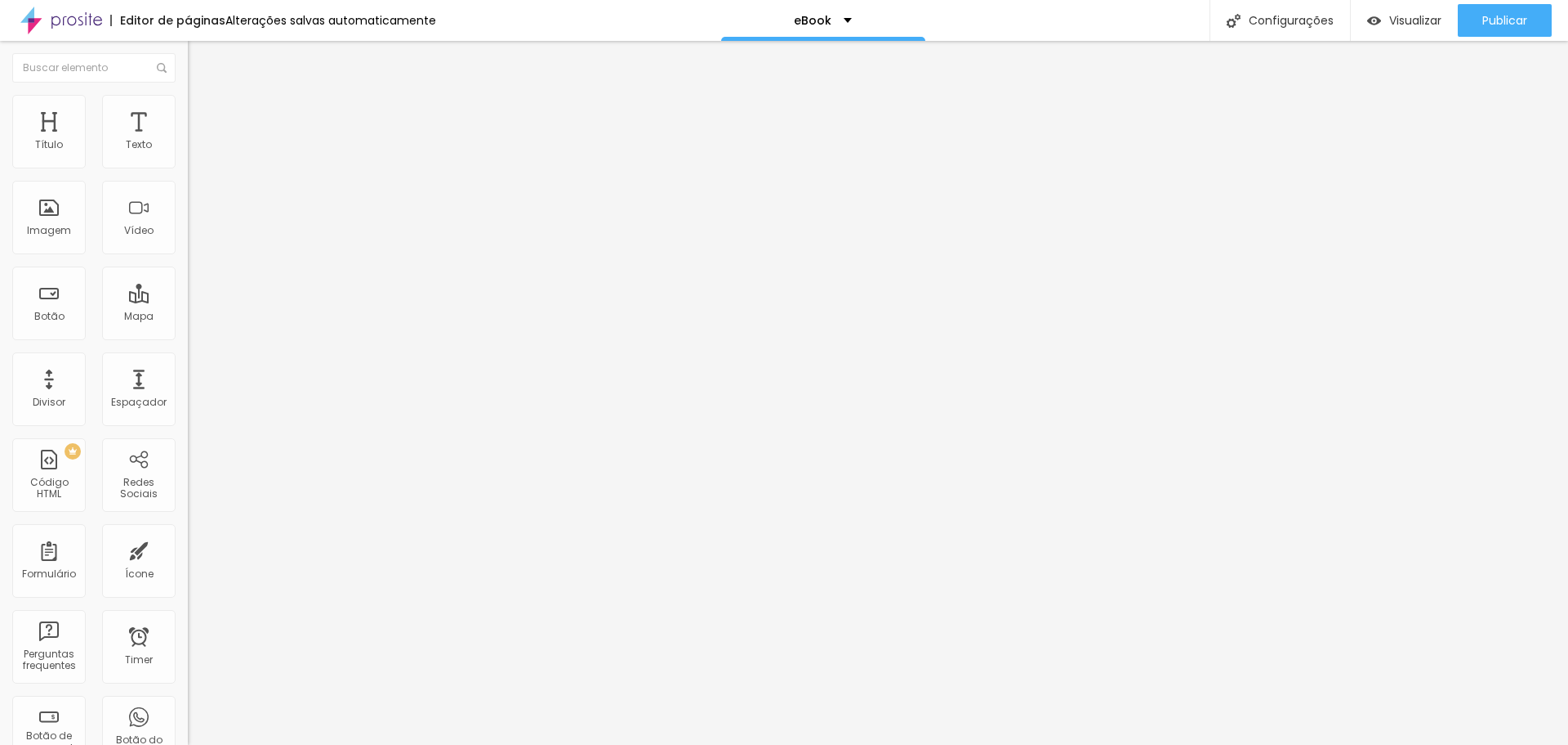
type input "Nalaura Studio"
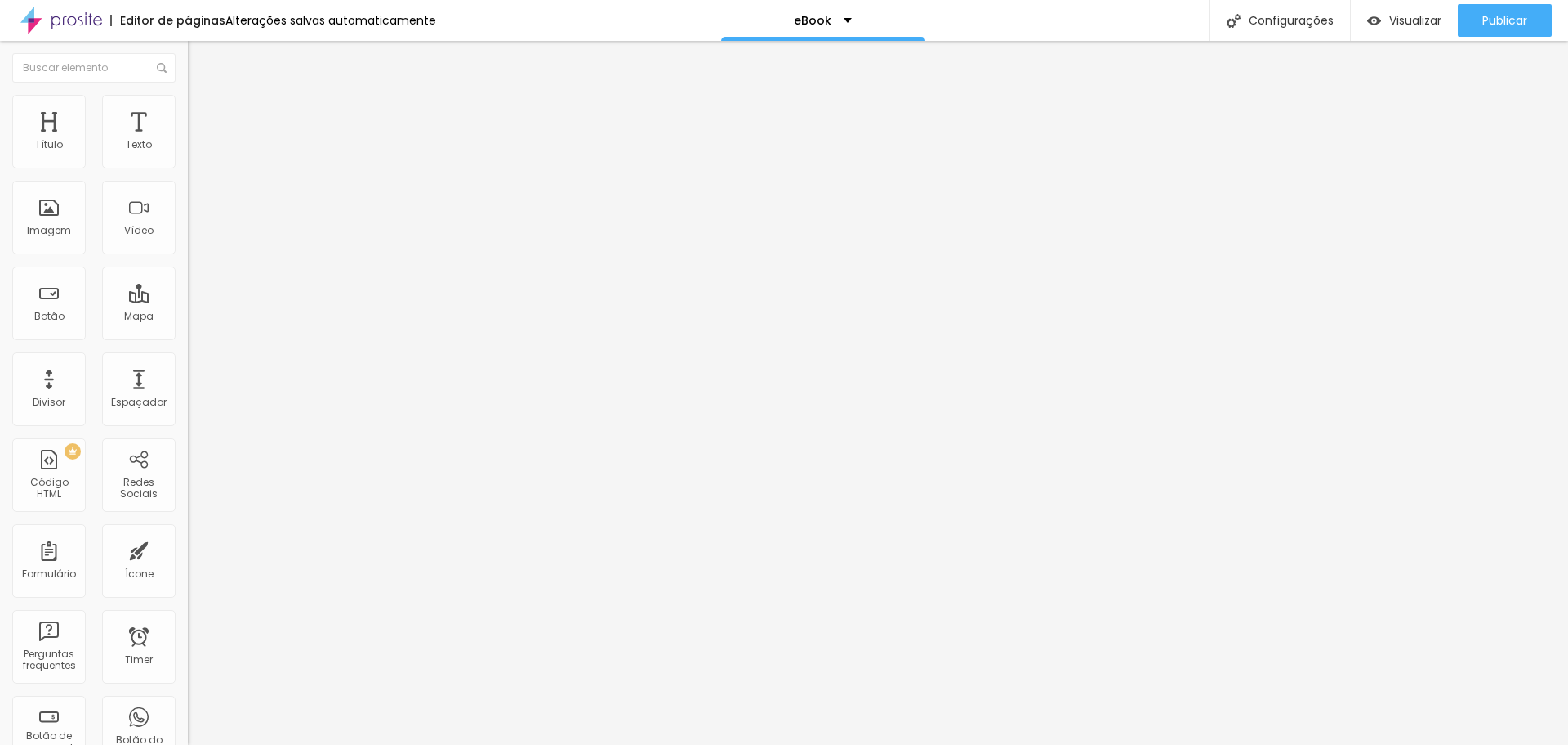
type textarea "Fotógrafa especialista em ensaios femininos."
type input "Nalaura Studio"
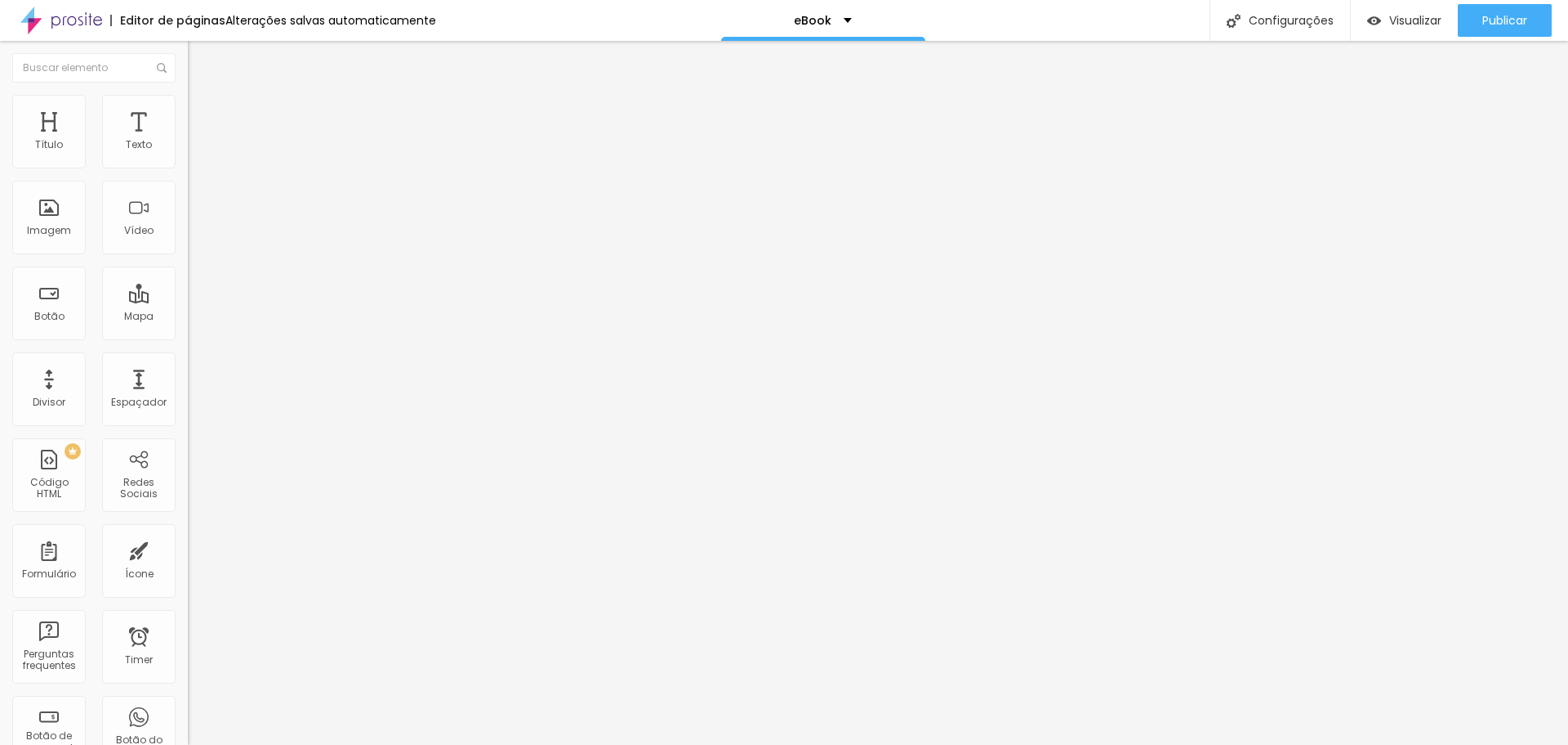
scroll to position [24, 0]
type textarea "ebook marketing digital marketing humanizado criação de marca redes sociais"
